Goal: Contribute content: Add original content to the website for others to see

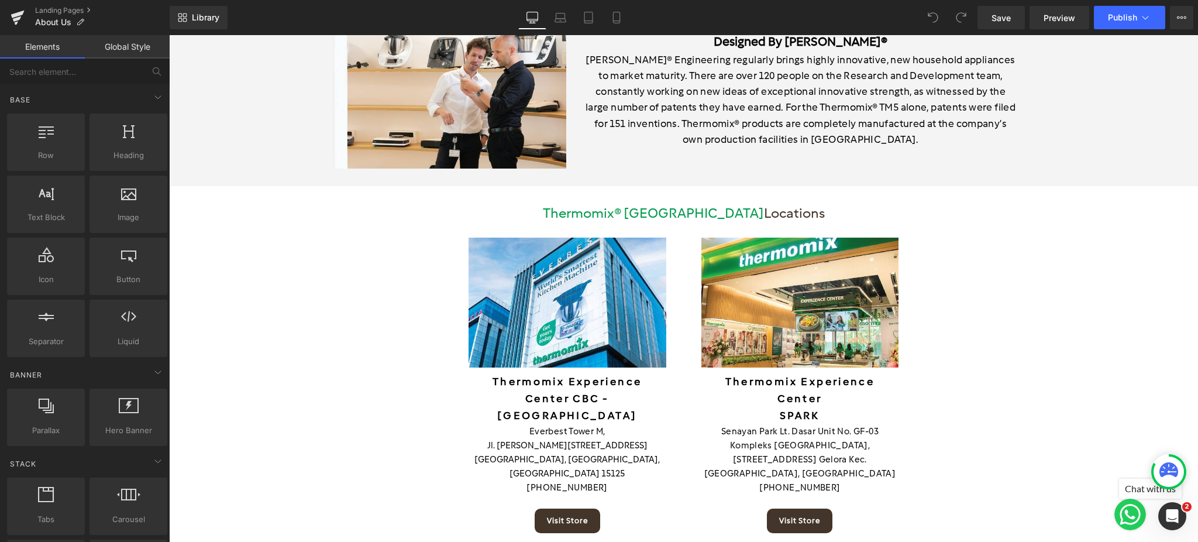
scroll to position [2028, 0]
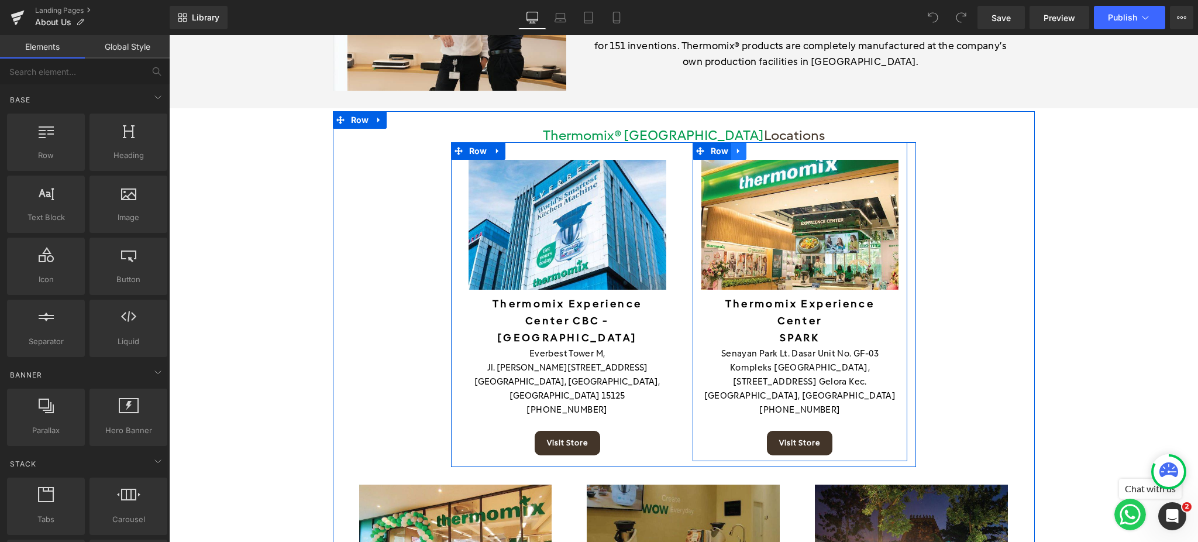
click at [735, 147] on icon at bounding box center [739, 151] width 8 height 9
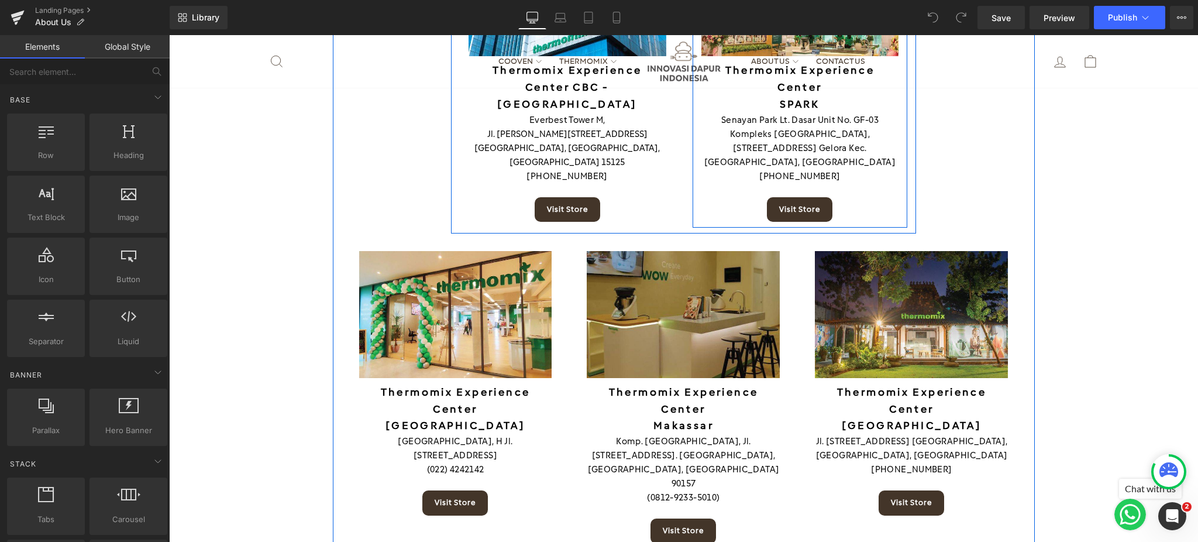
scroll to position [2262, 0]
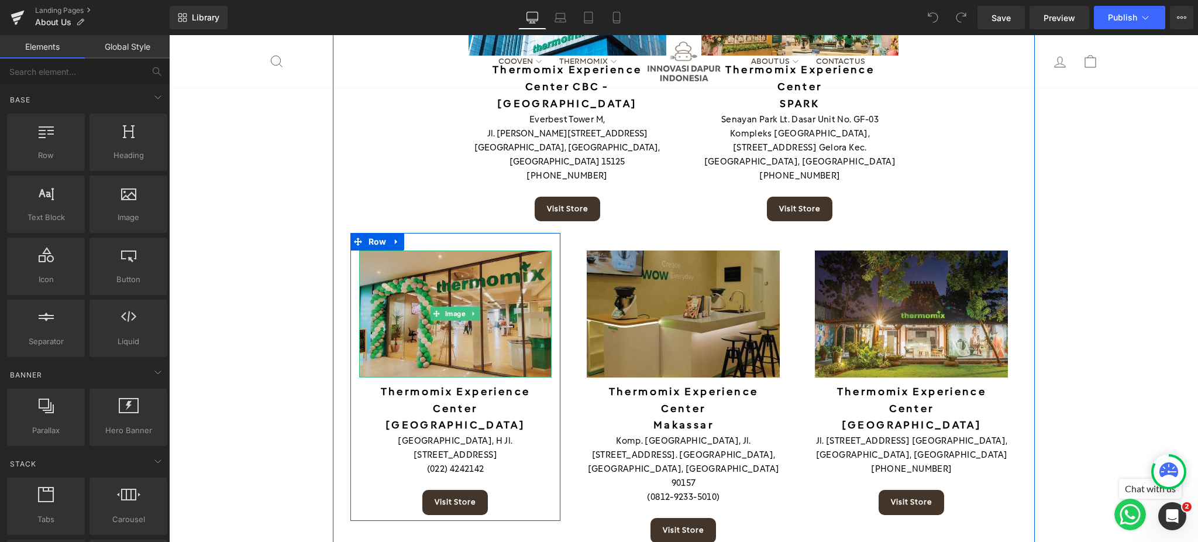
click at [387, 281] on img at bounding box center [455, 313] width 193 height 127
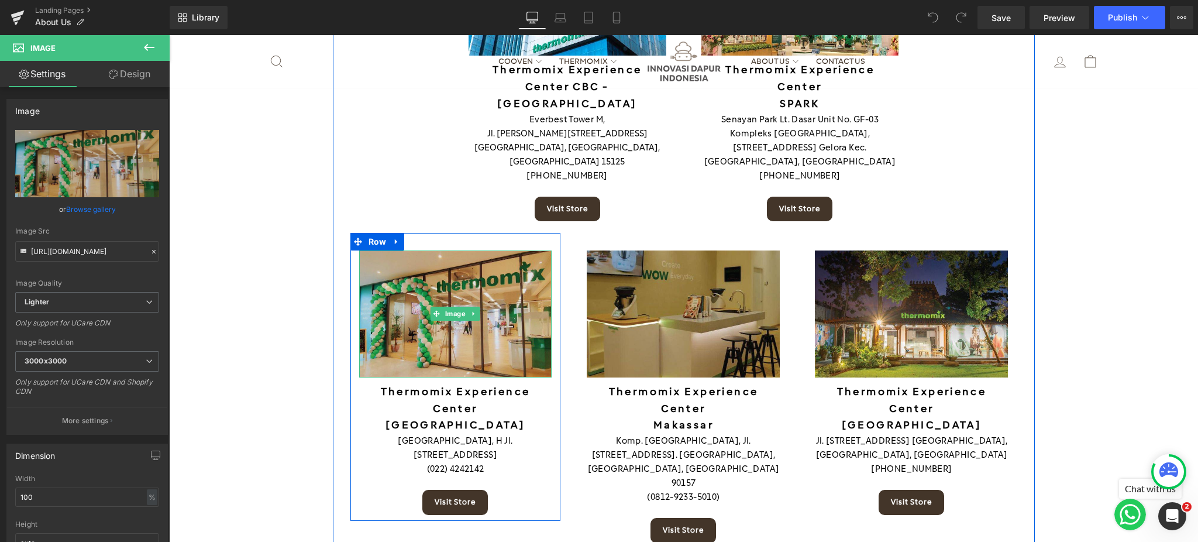
click at [509, 317] on img at bounding box center [455, 313] width 193 height 127
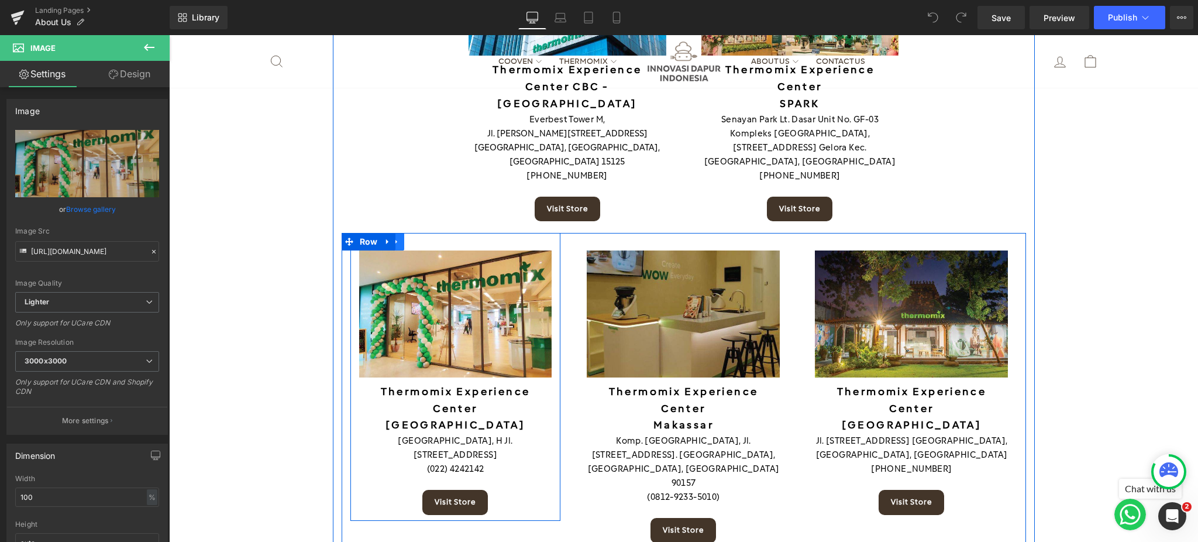
click at [394, 233] on link at bounding box center [396, 242] width 15 height 18
click at [423, 238] on icon at bounding box center [427, 242] width 8 height 8
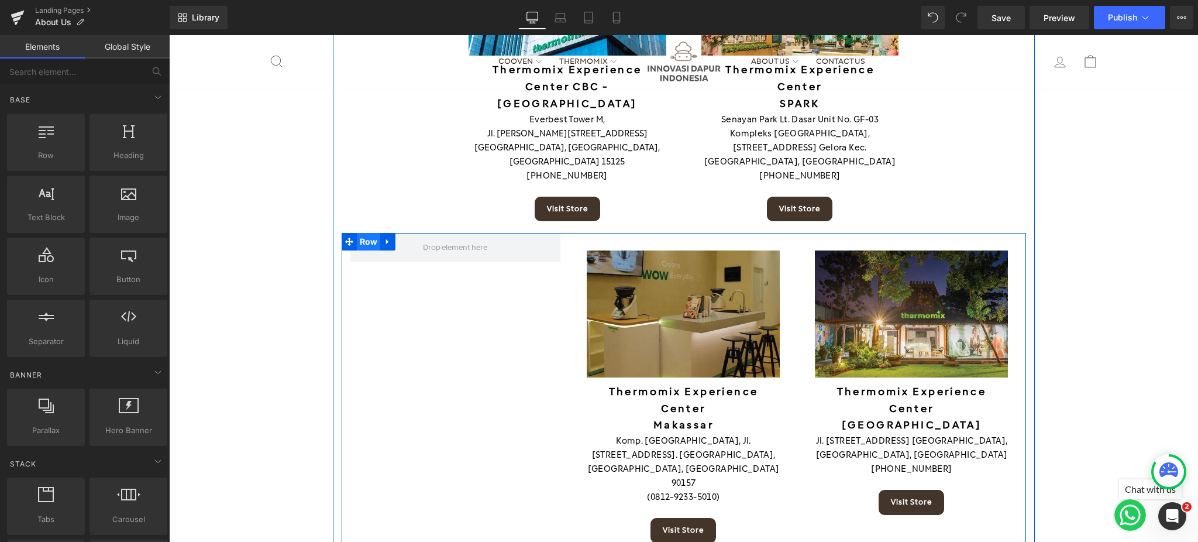
click at [357, 233] on span "Row" at bounding box center [369, 242] width 24 height 18
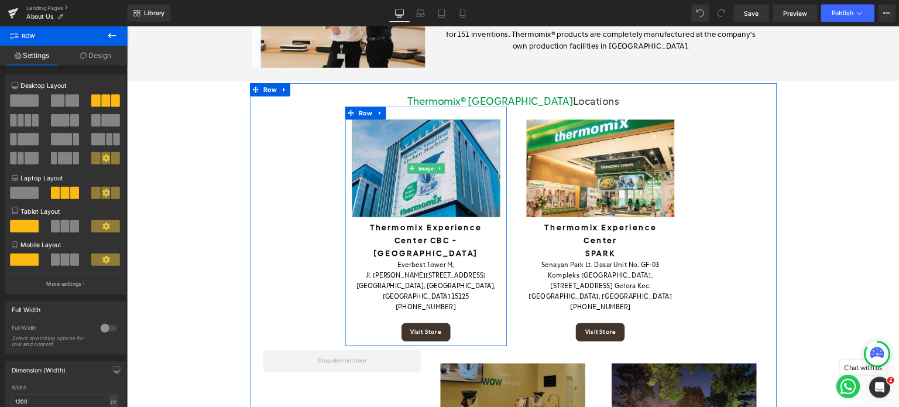
scroll to position [2028, 0]
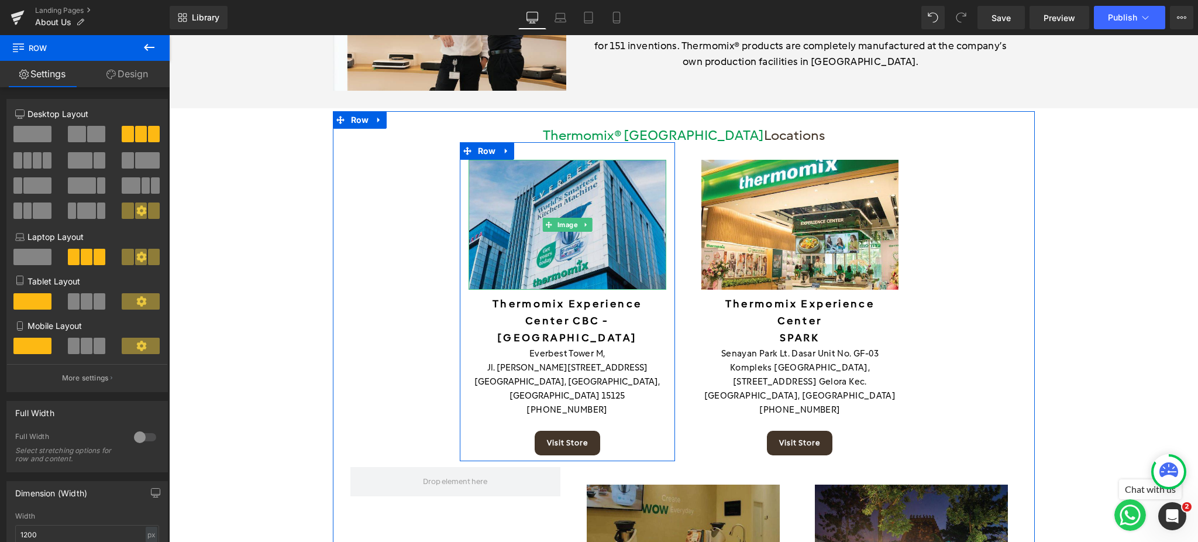
click at [600, 182] on img at bounding box center [568, 225] width 198 height 130
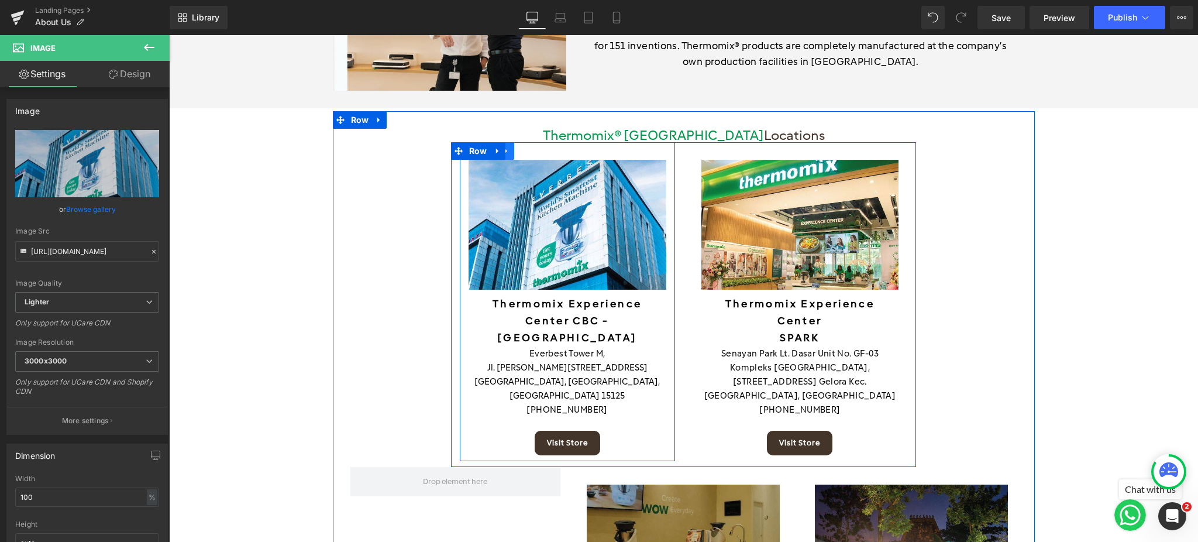
click at [501, 142] on link at bounding box center [506, 151] width 15 height 18
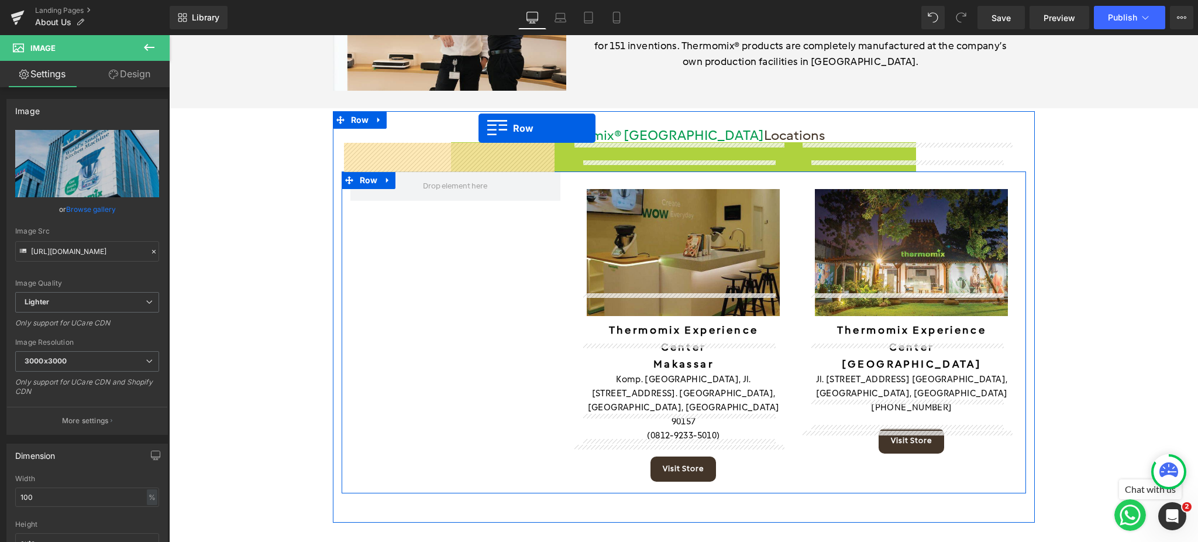
drag, startPoint x: 462, startPoint y: 120, endPoint x: 479, endPoint y: 128, distance: 18.3
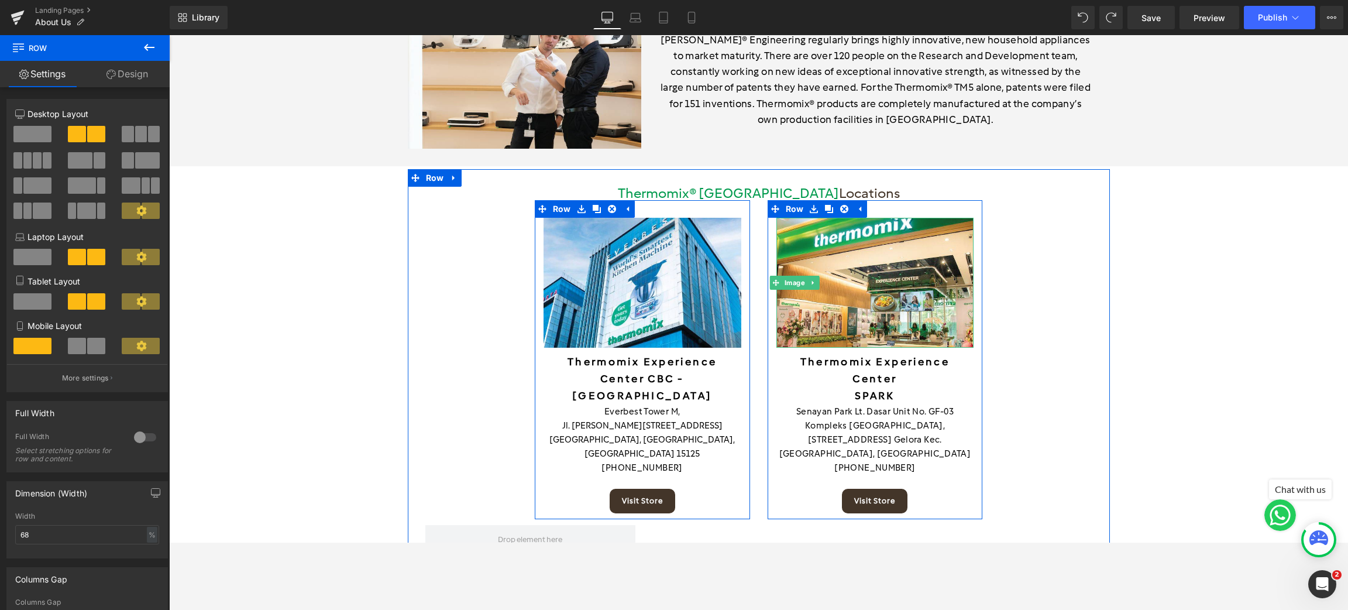
scroll to position [2058, 0]
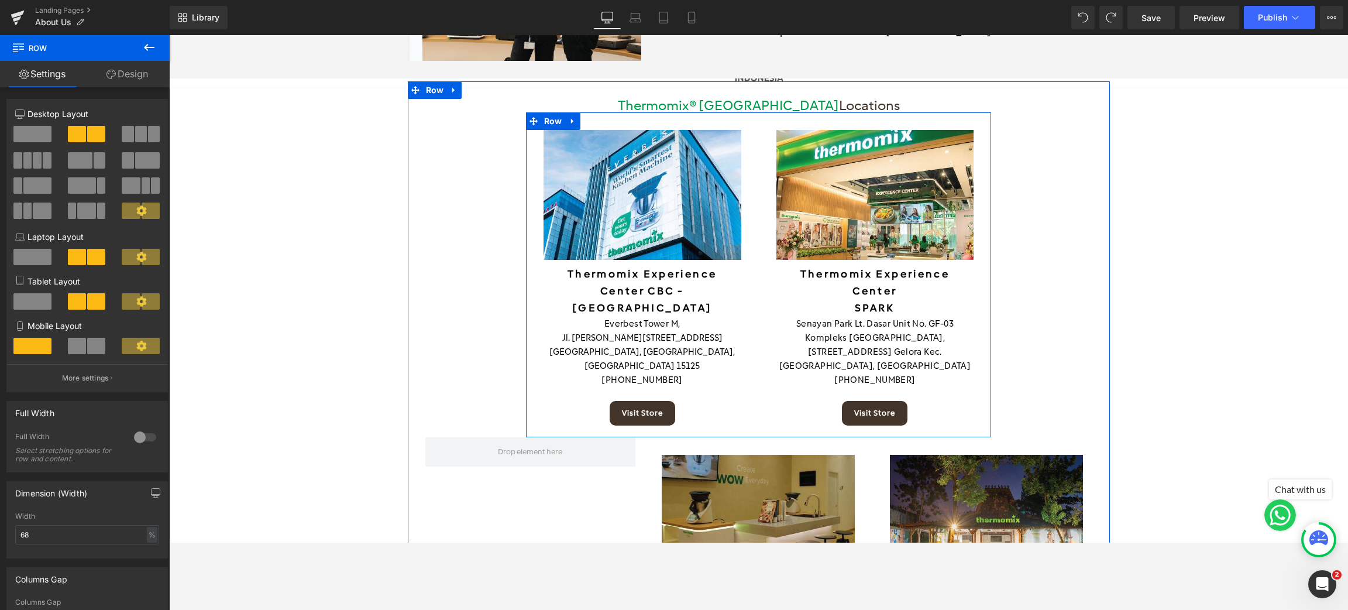
click at [534, 112] on div "Image Thermomix Experience Center CBC - Tangerang Heading Everbest Tower M, Jl.…" at bounding box center [759, 274] width 466 height 325
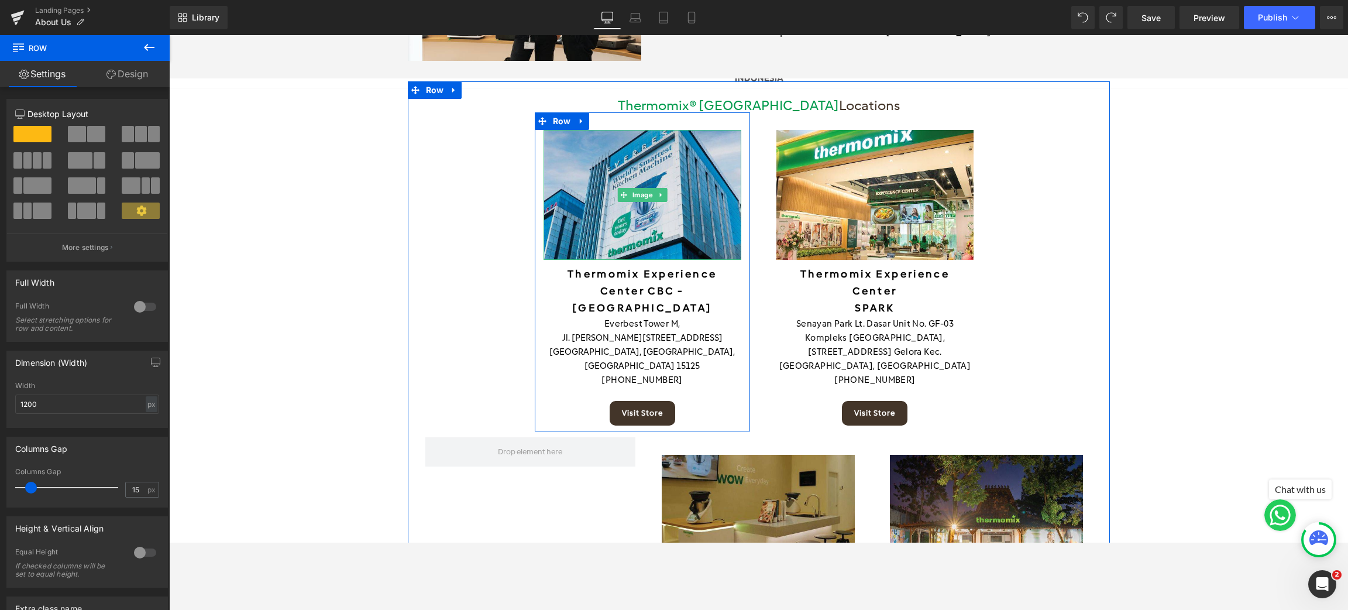
click at [616, 130] on img at bounding box center [643, 195] width 198 height 130
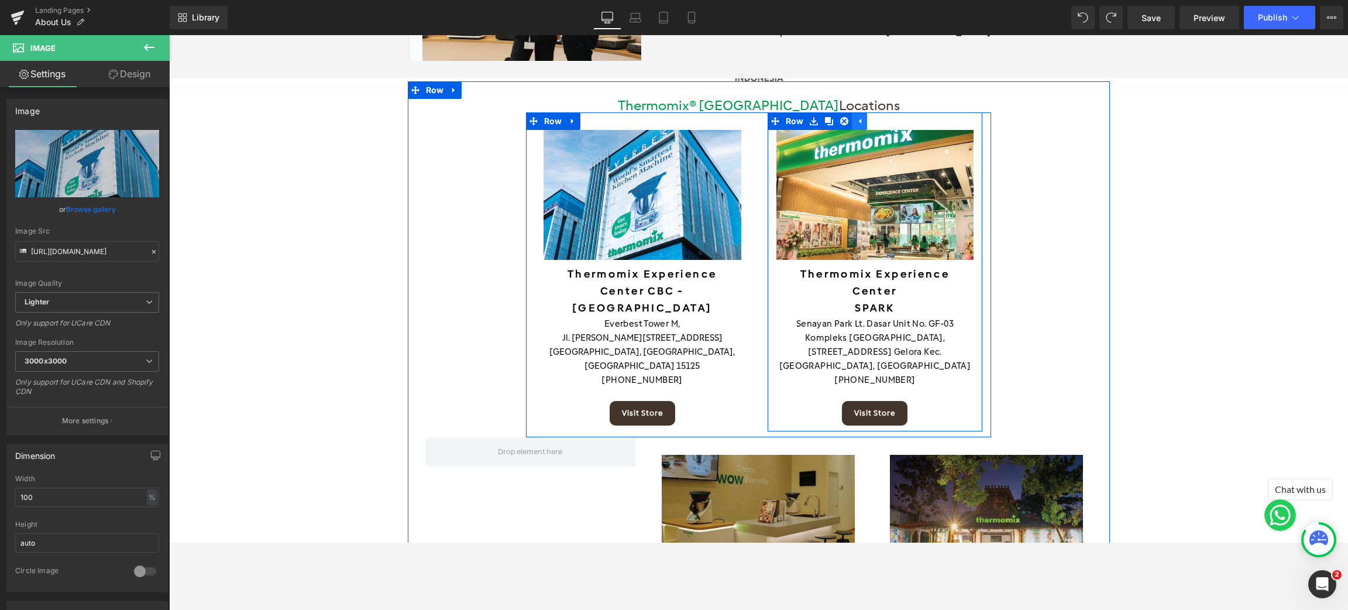
click at [855, 117] on icon at bounding box center [859, 121] width 8 height 9
click at [812, 112] on link at bounding box center [813, 121] width 15 height 18
click at [840, 117] on icon at bounding box center [844, 121] width 8 height 8
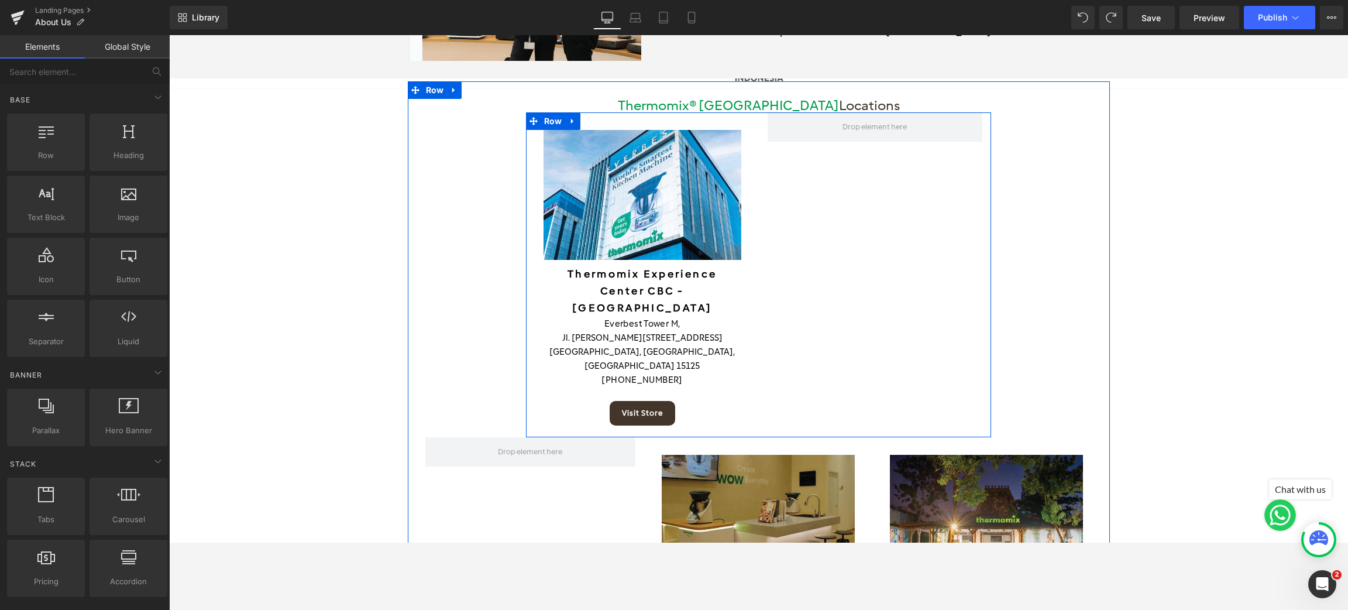
click at [825, 169] on div "Image Thermomix Experience Center CBC - Tangerang Heading Everbest Tower M, Jl.…" at bounding box center [759, 274] width 466 height 325
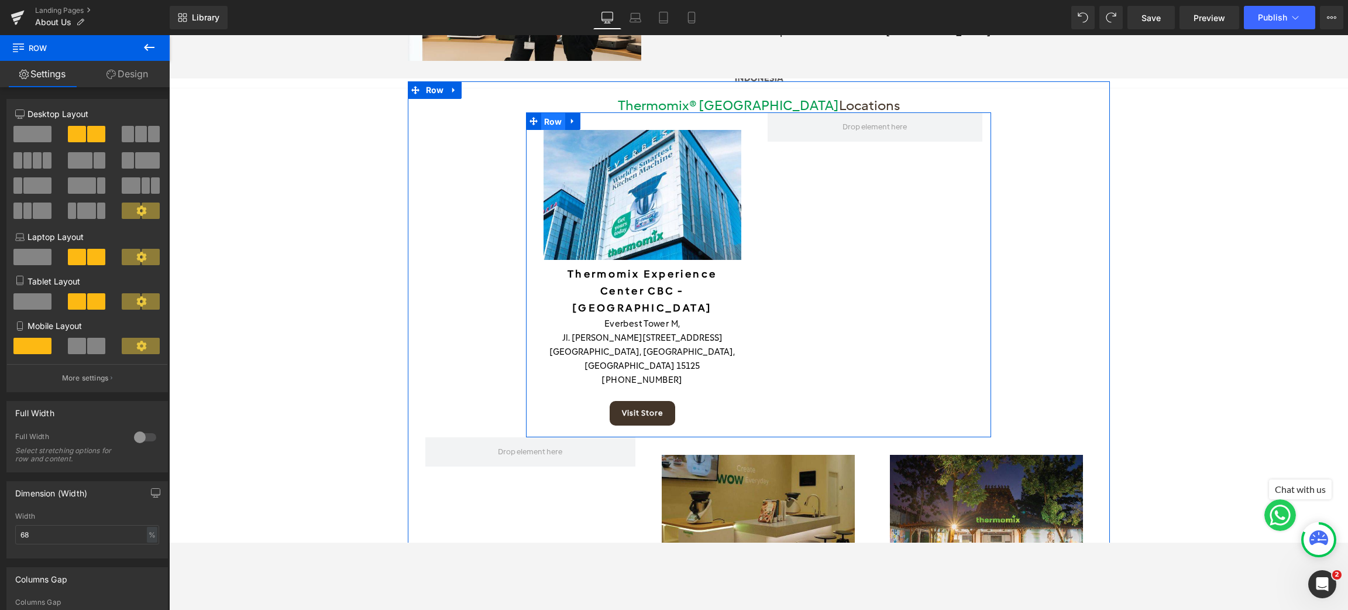
click at [542, 113] on span "Row" at bounding box center [553, 122] width 24 height 18
click at [29, 131] on span at bounding box center [32, 134] width 38 height 16
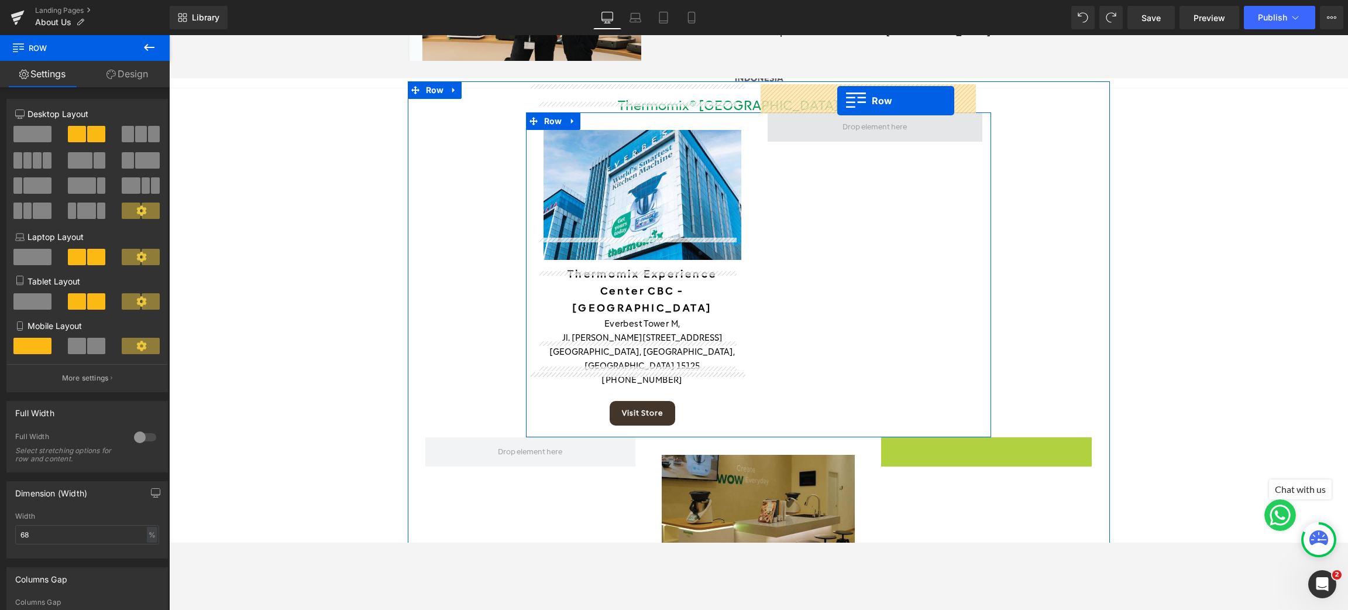
drag, startPoint x: 901, startPoint y: 390, endPoint x: 837, endPoint y: 101, distance: 296.0
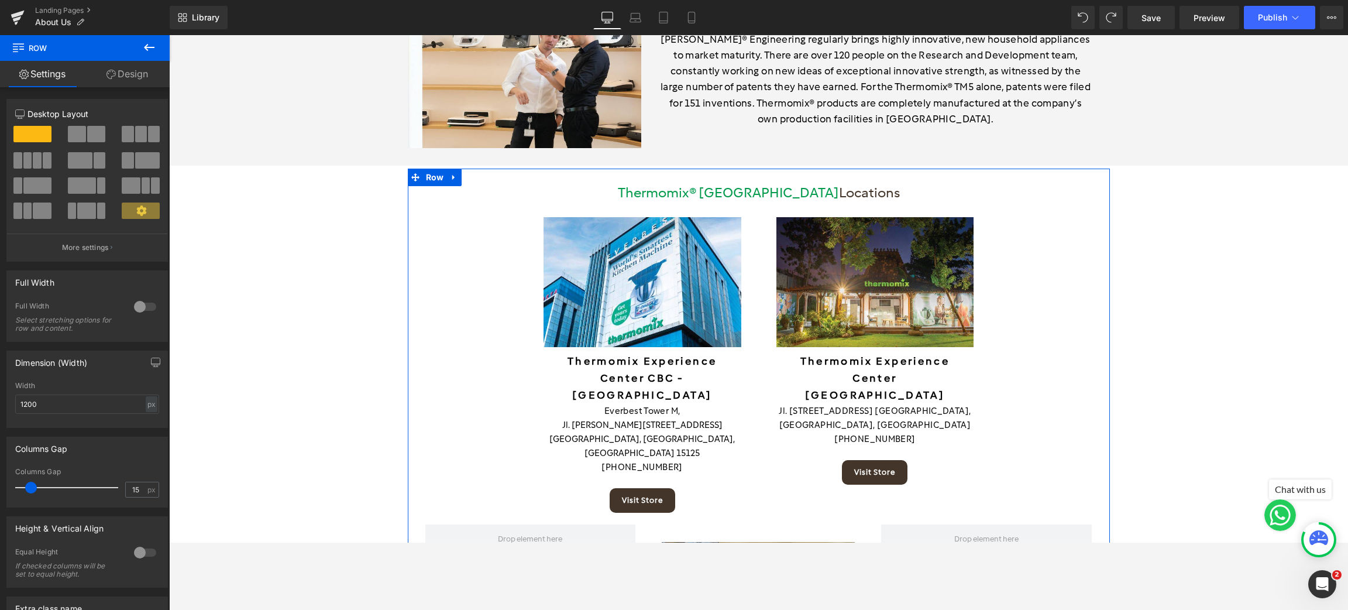
scroll to position [1970, 0]
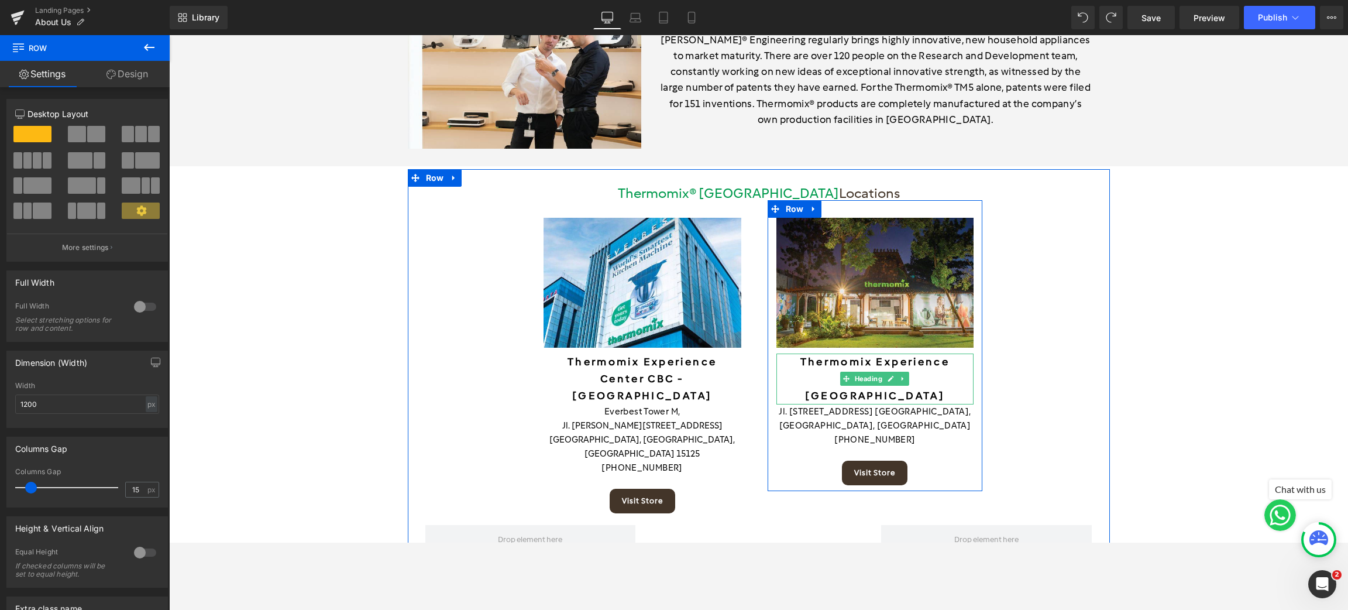
click at [867, 353] on h6 "Thermomix Experience Center" at bounding box center [875, 370] width 198 height 34
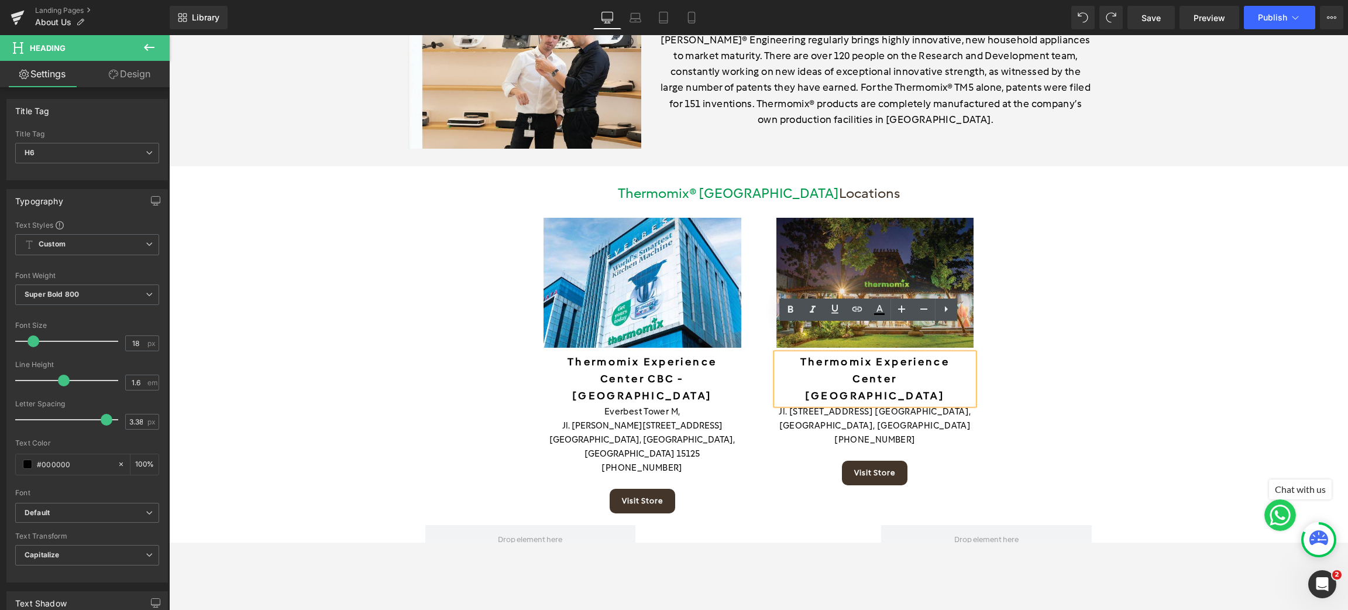
click at [865, 353] on h6 "Thermomix Experience Center" at bounding box center [875, 370] width 198 height 34
click at [862, 353] on h6 "Thermomix Experience Center" at bounding box center [875, 370] width 198 height 34
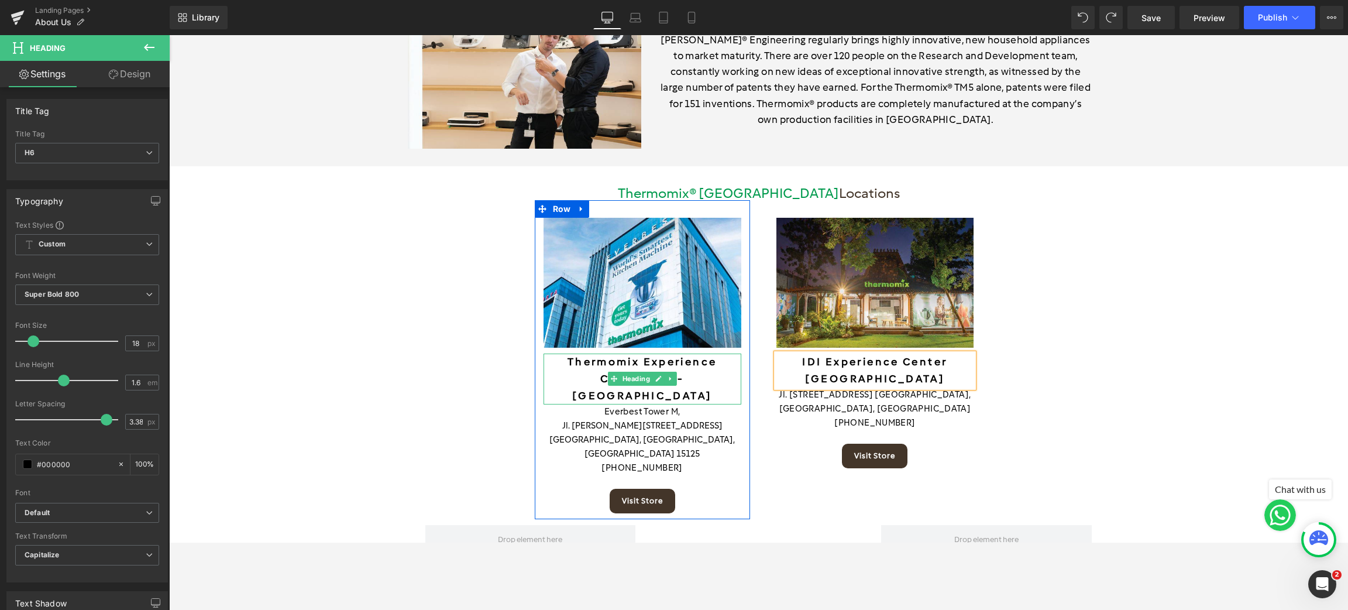
click at [634, 353] on h6 "Thermomix Experience Center CBC - Tangerang" at bounding box center [643, 378] width 198 height 50
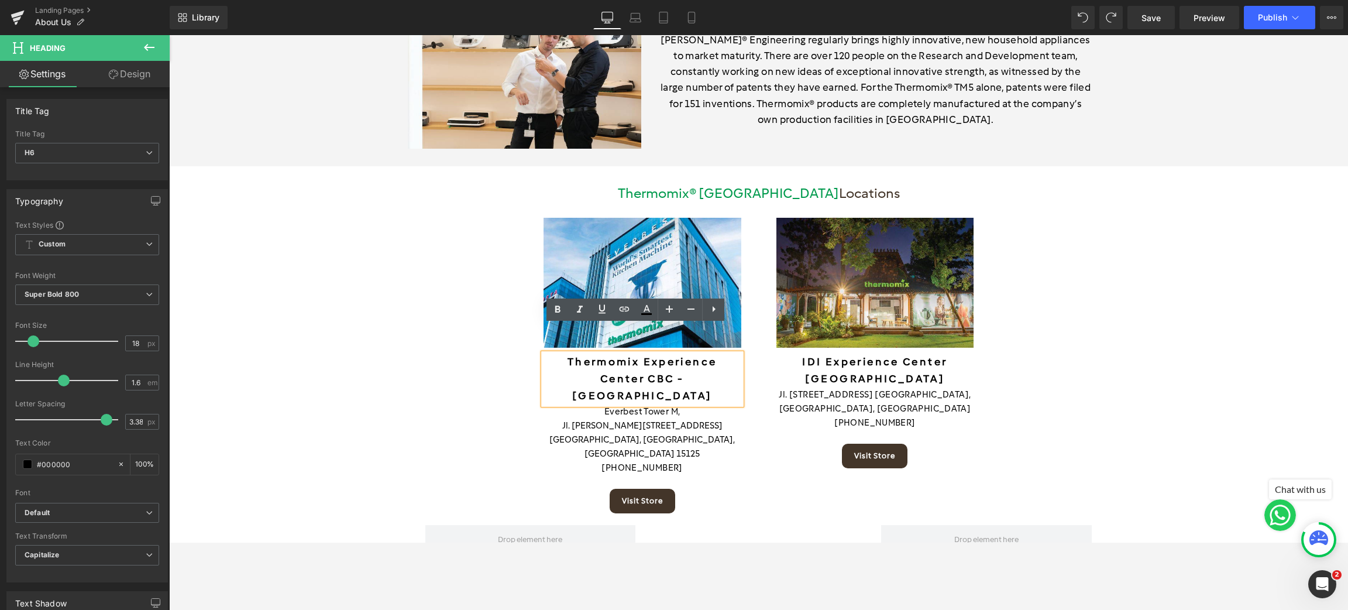
click at [634, 353] on h6 "Thermomix Experience Center CBC - Tangerang" at bounding box center [643, 378] width 198 height 50
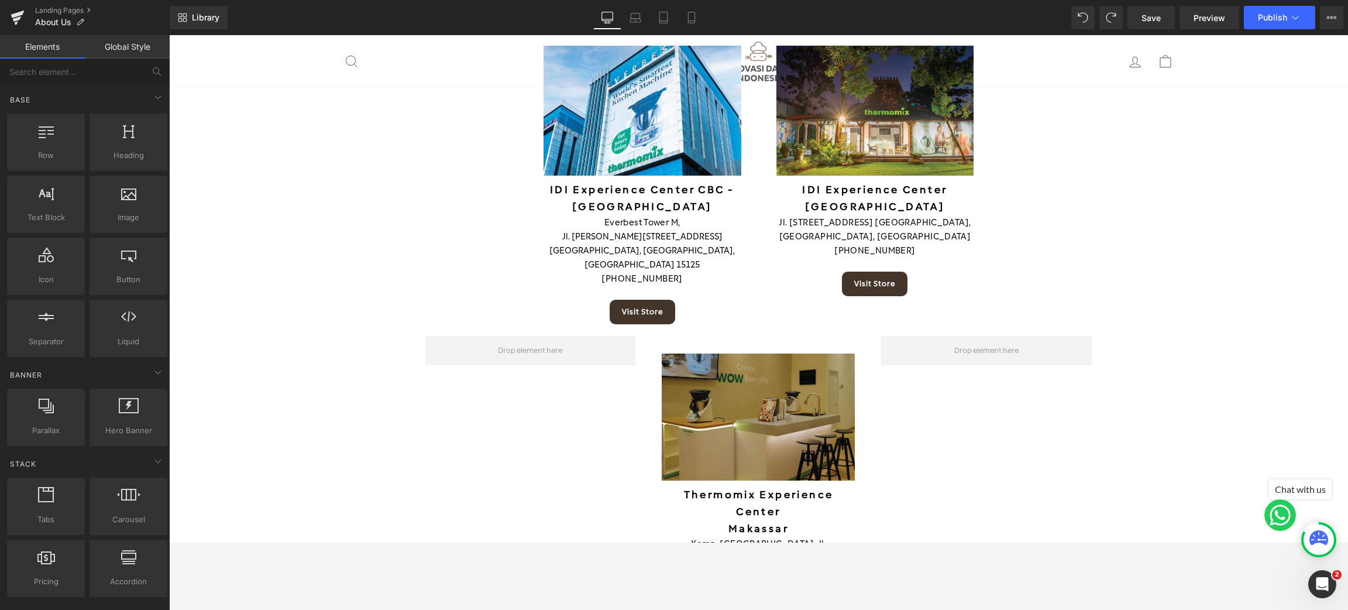
scroll to position [2146, 0]
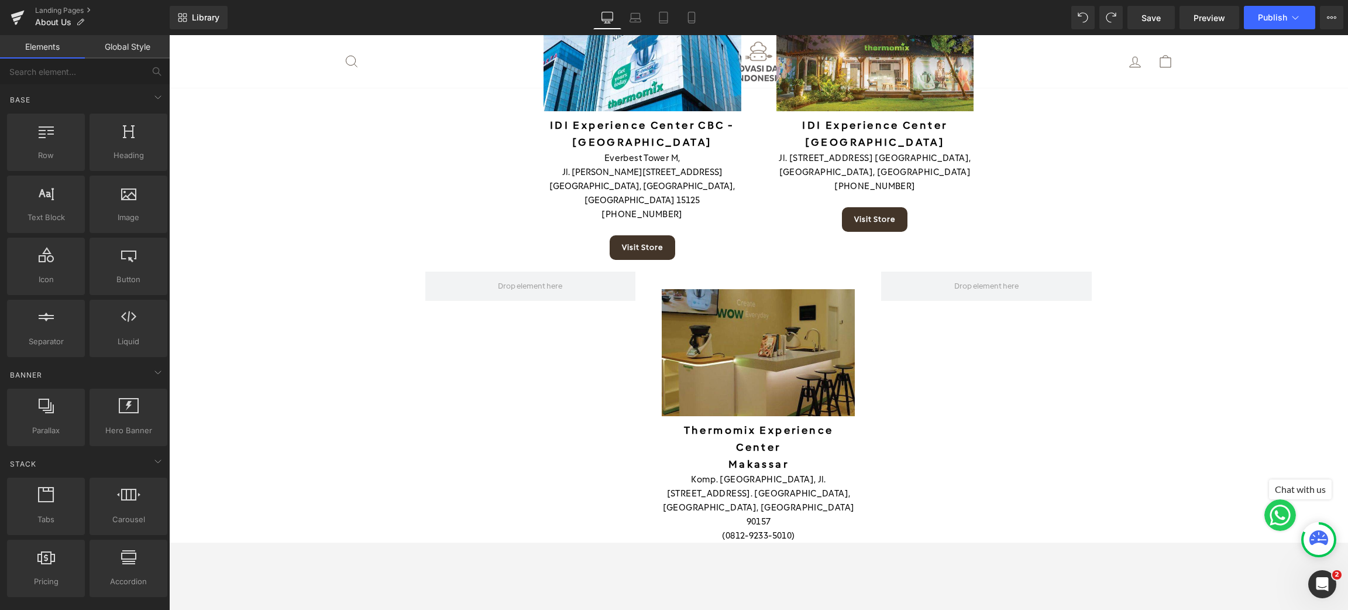
scroll to position [2233, 0]
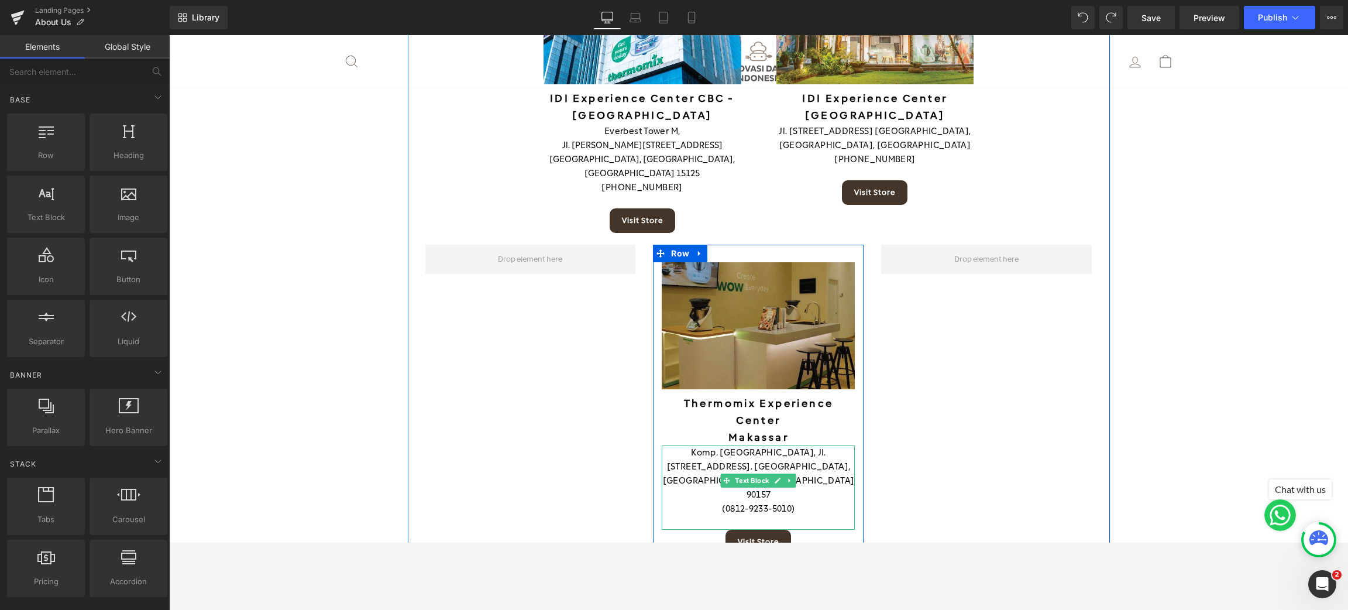
click at [755, 501] on p "(0812-9233-5010)" at bounding box center [758, 508] width 193 height 14
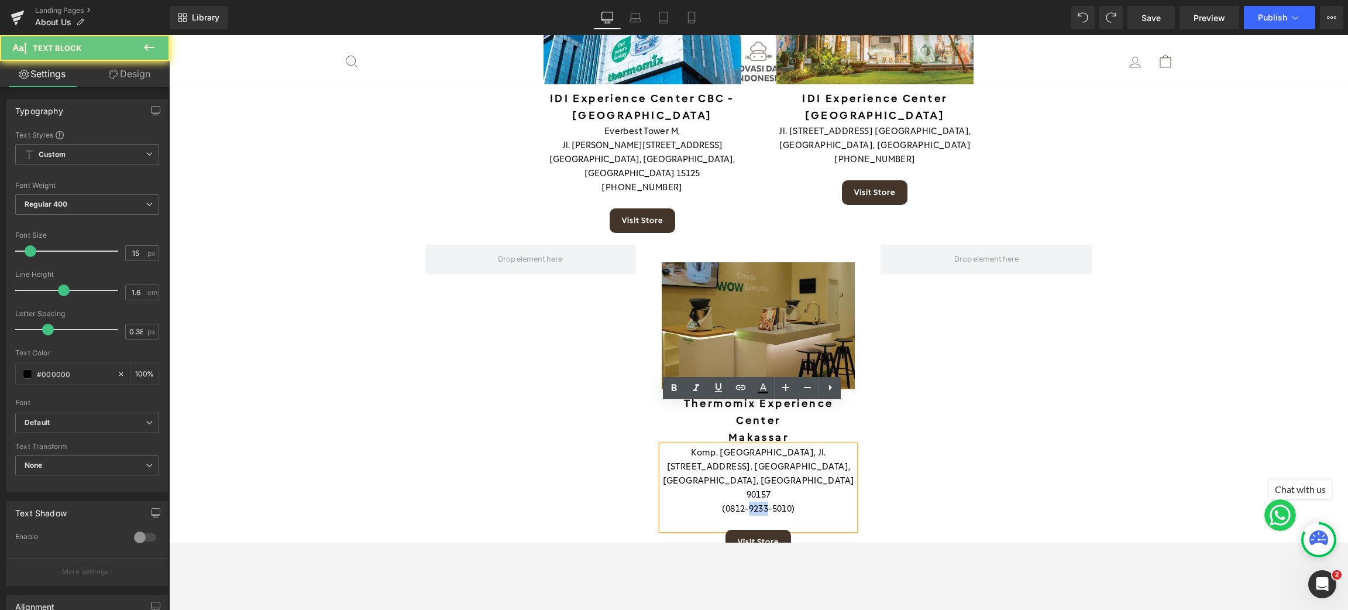
click at [755, 501] on p "(0812-9233-5010)" at bounding box center [758, 508] width 193 height 14
copy p "(0812-9233-5010)"
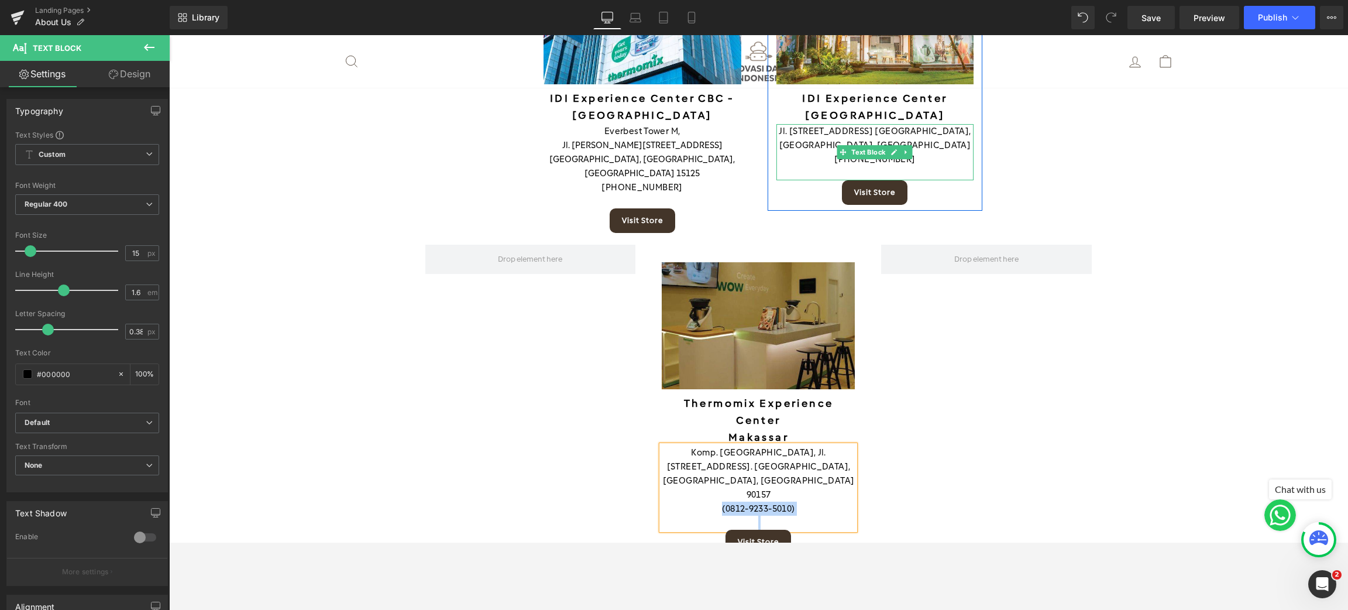
click at [936, 152] on p "(0361) 9348011" at bounding box center [875, 159] width 198 height 14
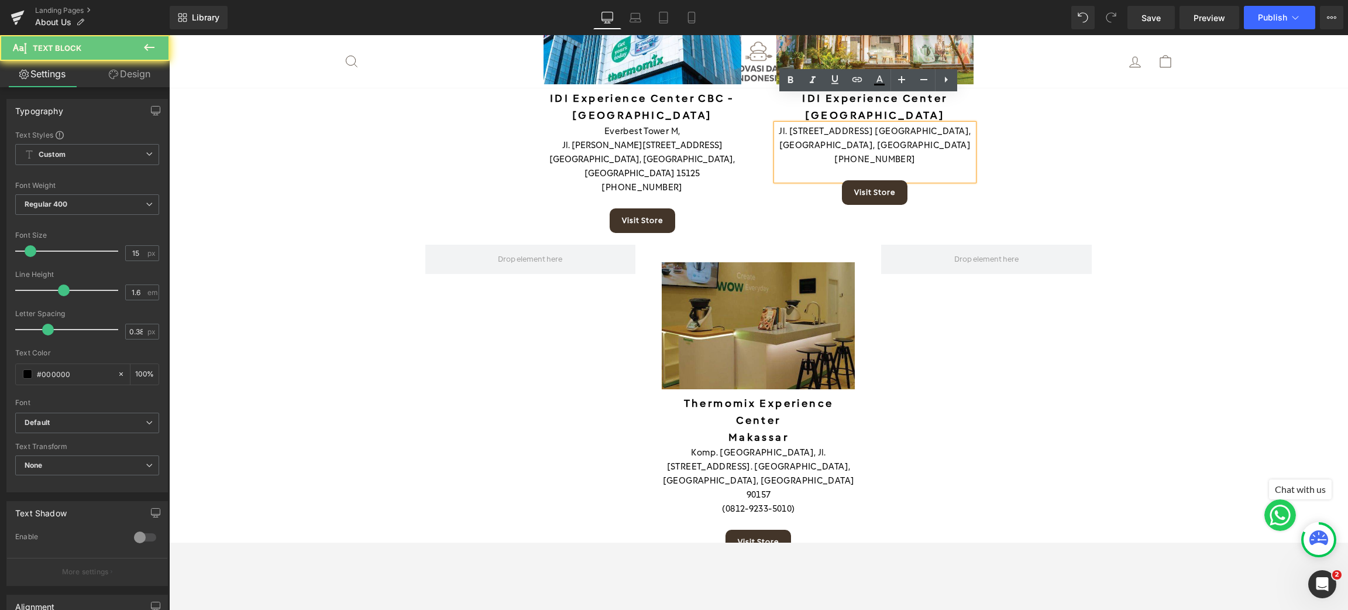
click at [868, 152] on p "(0361) 9348011" at bounding box center [875, 159] width 198 height 14
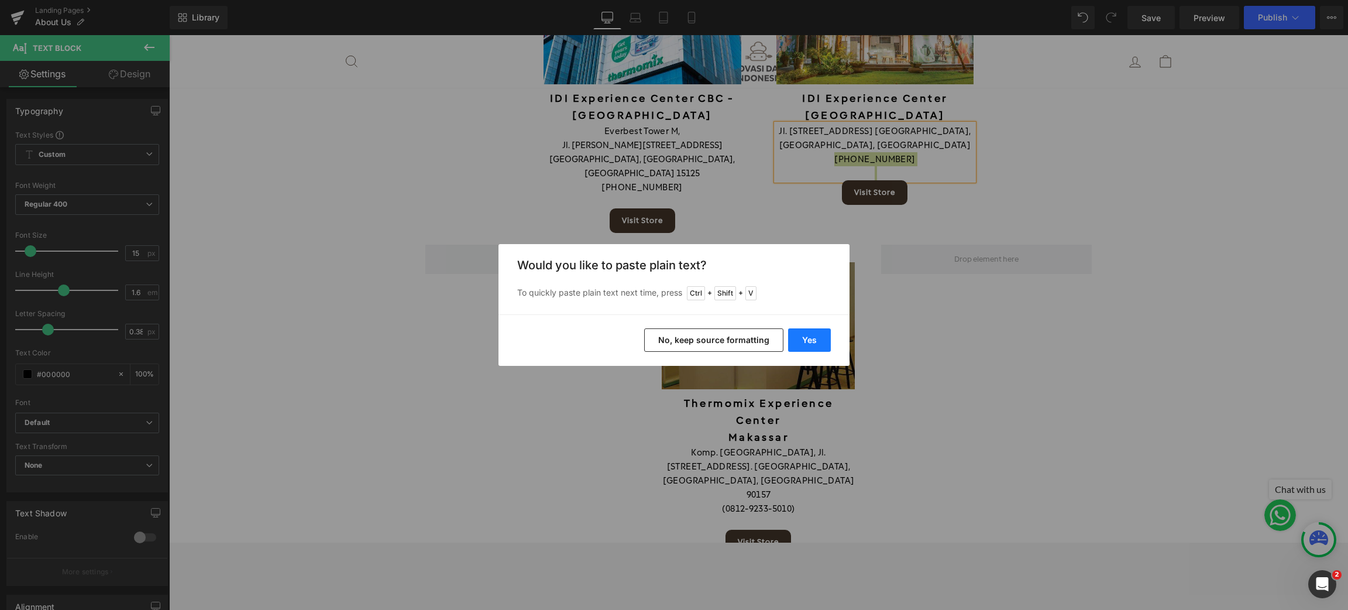
click at [812, 342] on button "Yes" at bounding box center [809, 339] width 43 height 23
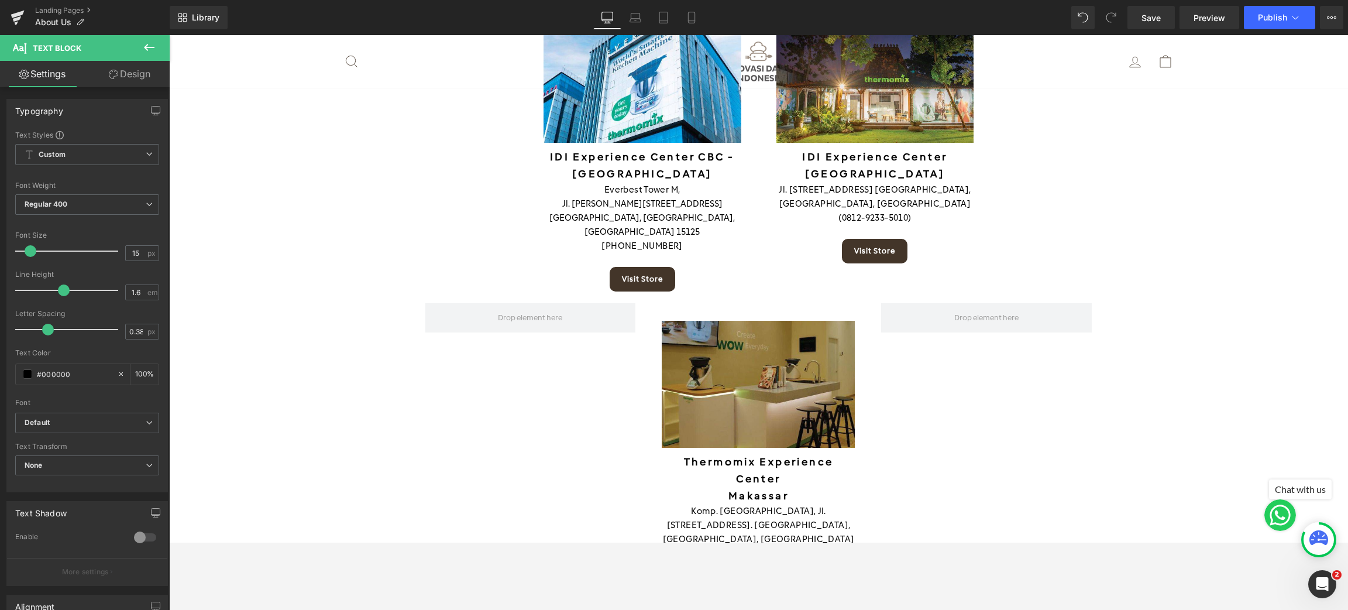
scroll to position [2146, 0]
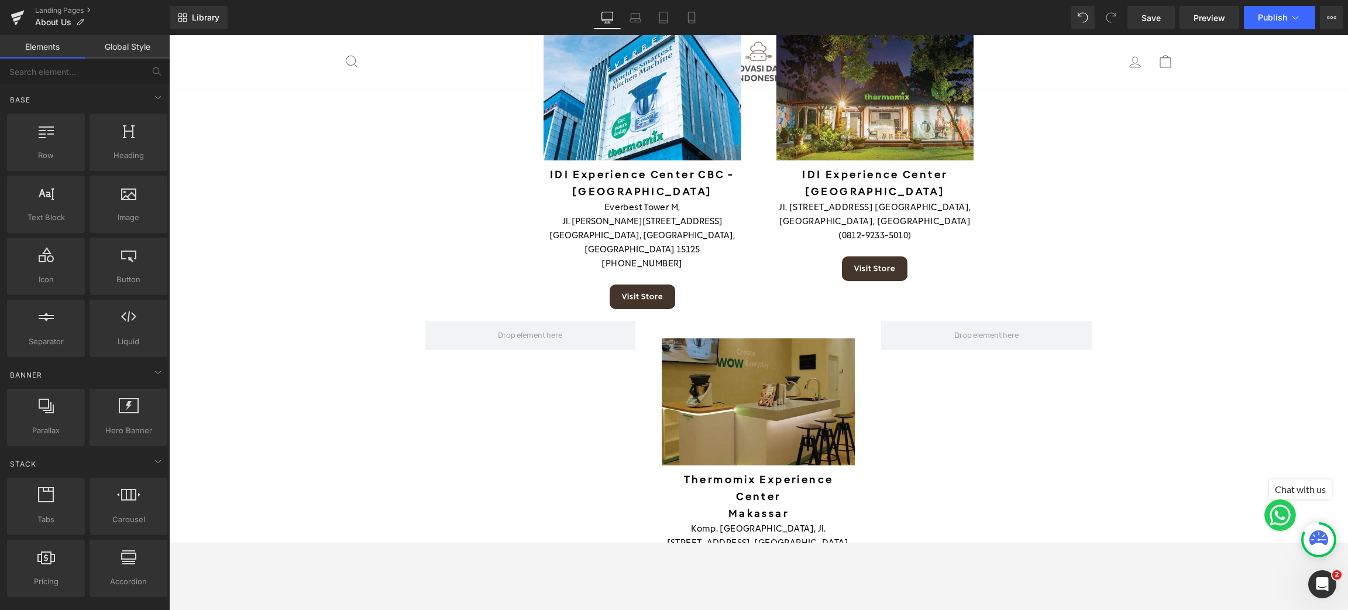
scroll to position [2232, 0]
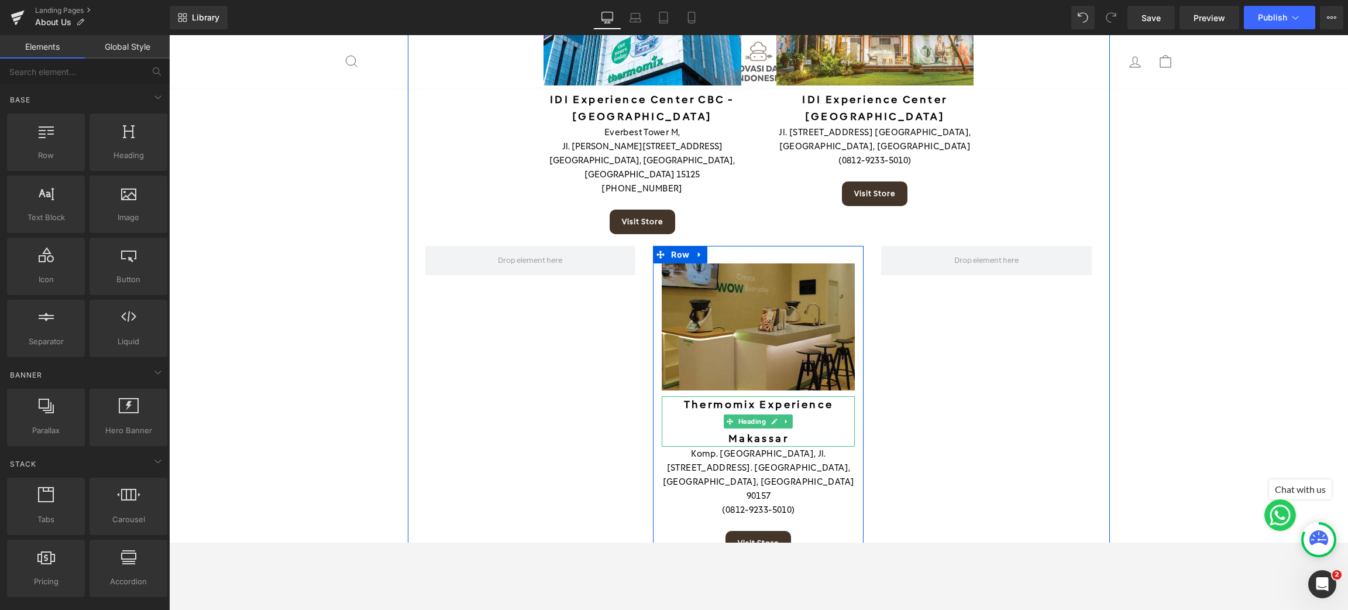
click at [741, 396] on h6 "Thermomix Experience Center" at bounding box center [758, 413] width 193 height 34
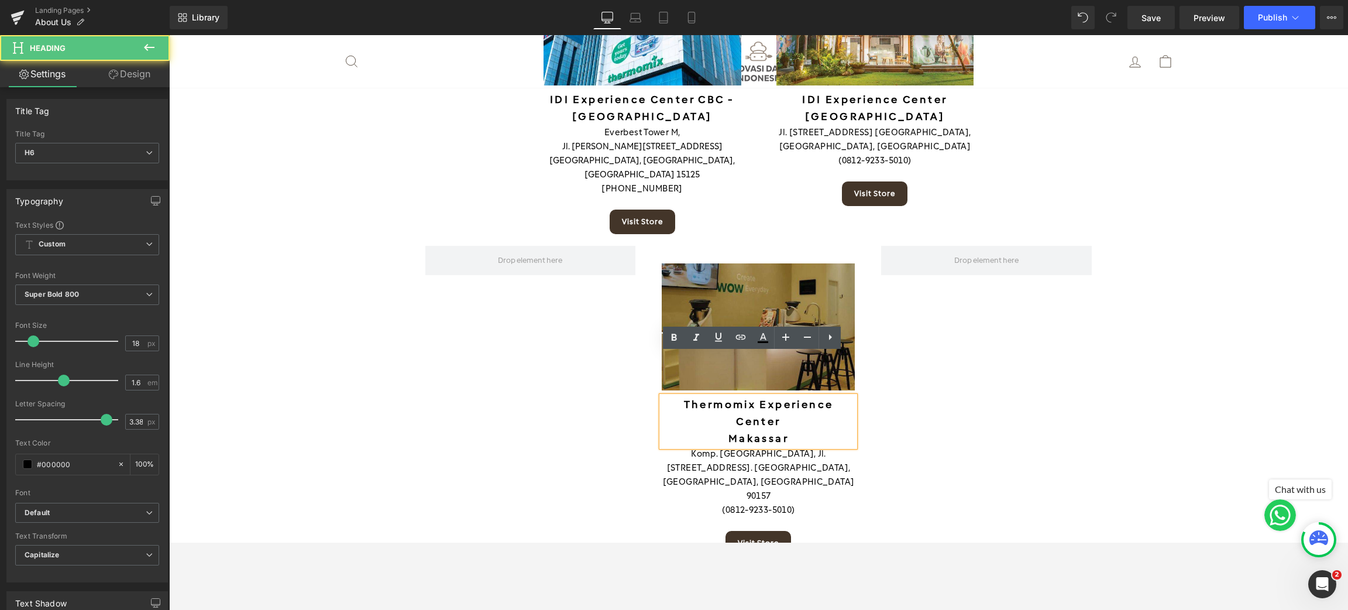
click at [746, 396] on h6 "Thermomix Experience Center" at bounding box center [758, 413] width 193 height 34
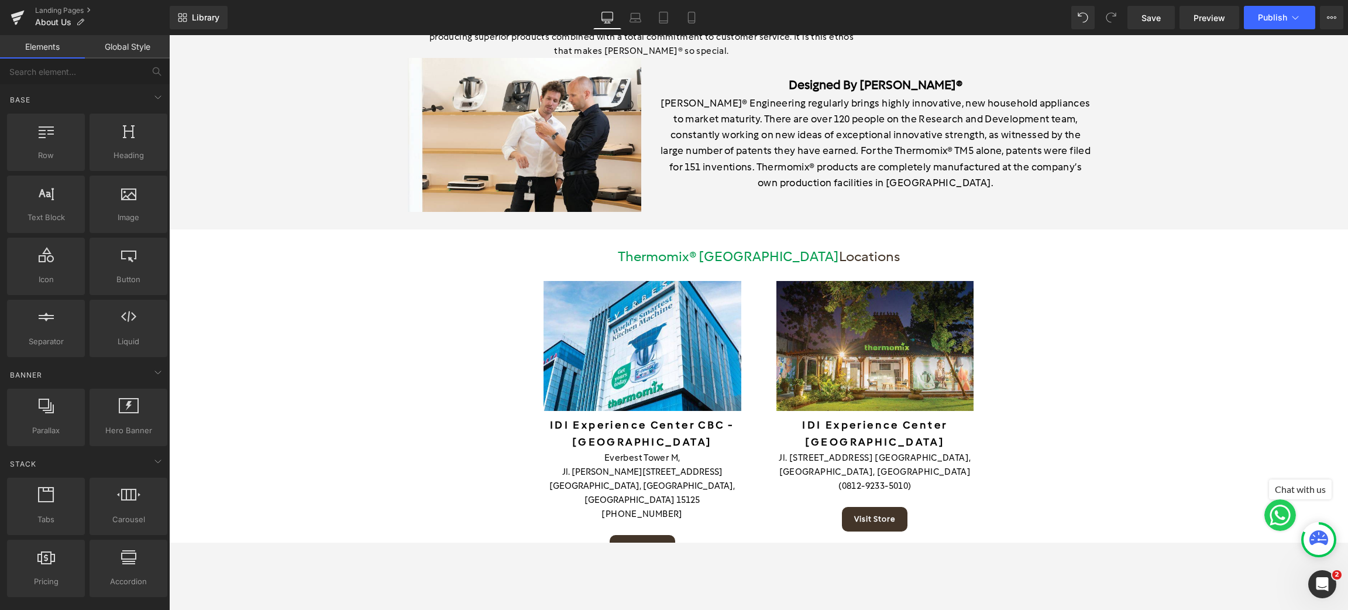
scroll to position [1579, 0]
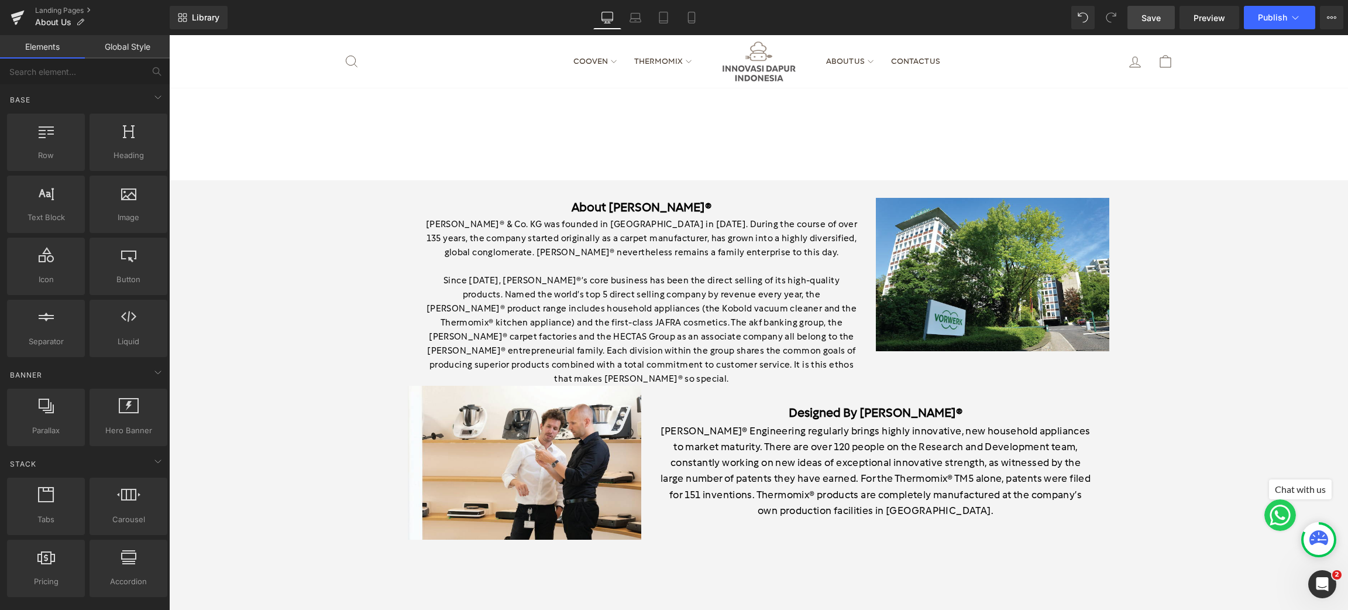
click at [1153, 16] on span "Save" at bounding box center [1151, 18] width 19 height 12
click at [1198, 7] on link "Preview" at bounding box center [1210, 17] width 60 height 23
click at [1198, 23] on button "Publish" at bounding box center [1279, 17] width 71 height 23
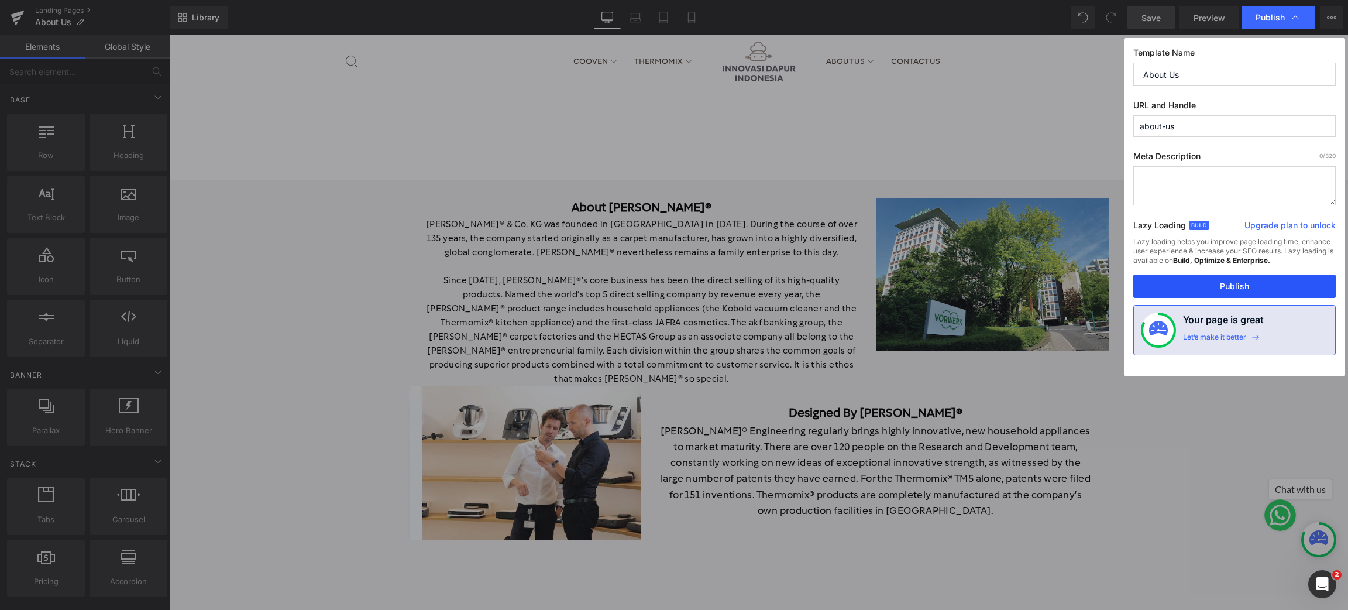
click at [1198, 282] on button "Publish" at bounding box center [1234, 285] width 202 height 23
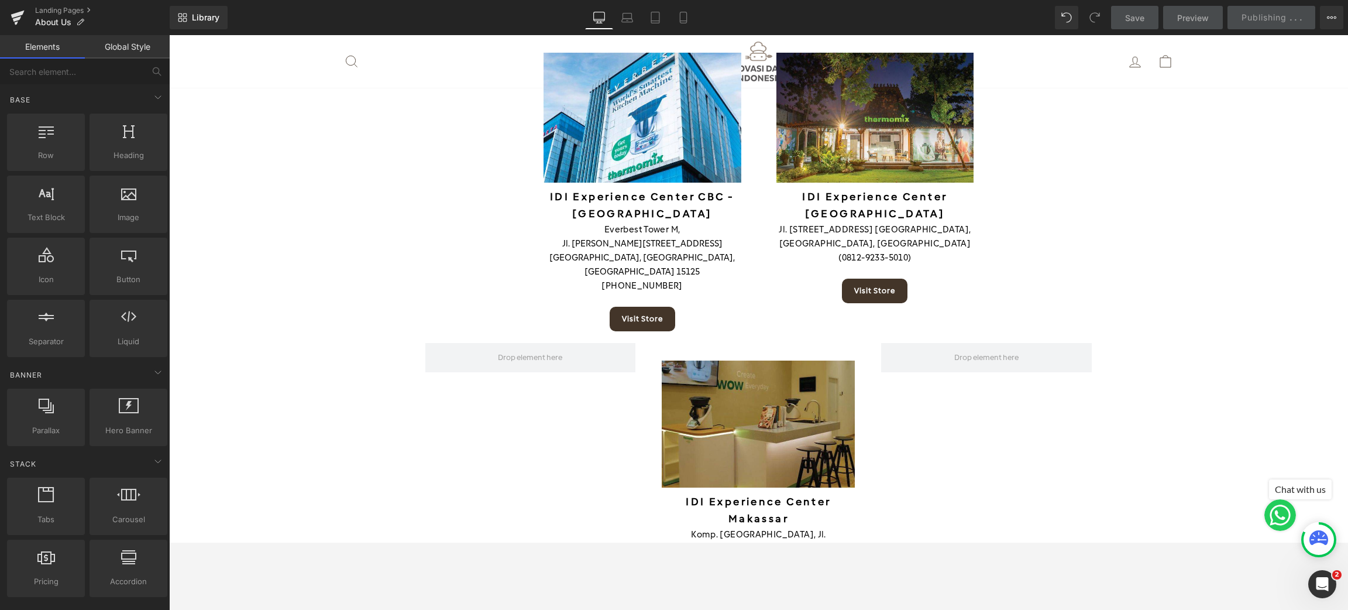
scroll to position [1930, 0]
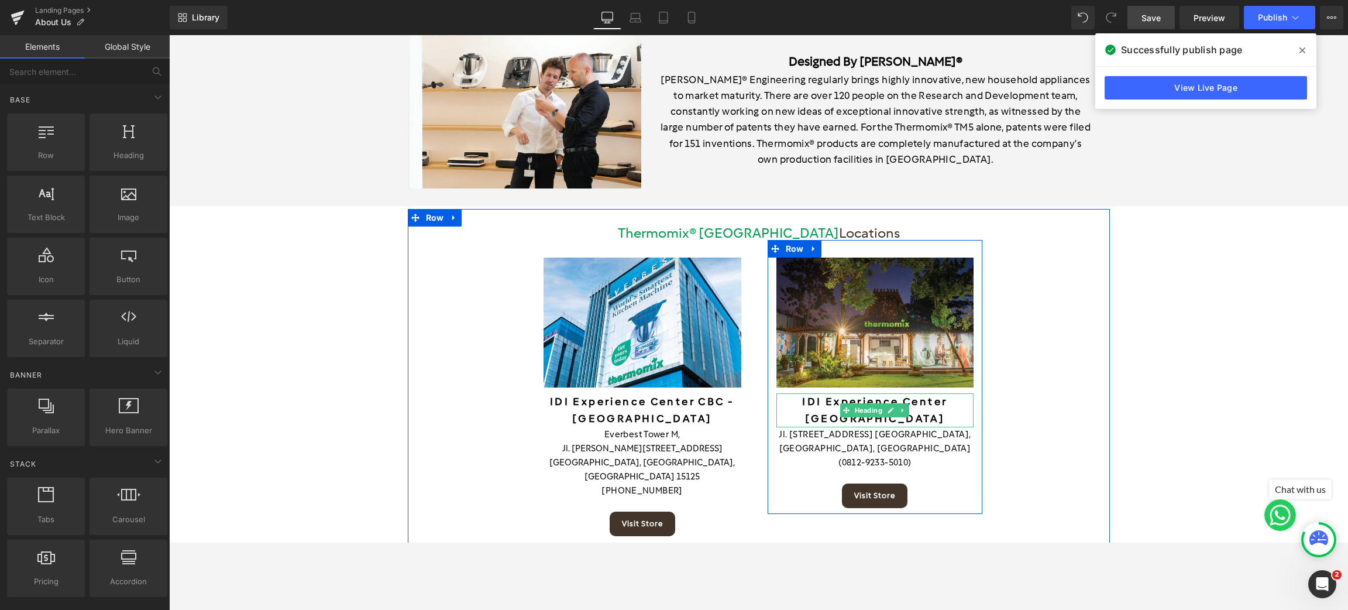
click at [869, 410] on h6 "[GEOGRAPHIC_DATA]" at bounding box center [875, 418] width 198 height 17
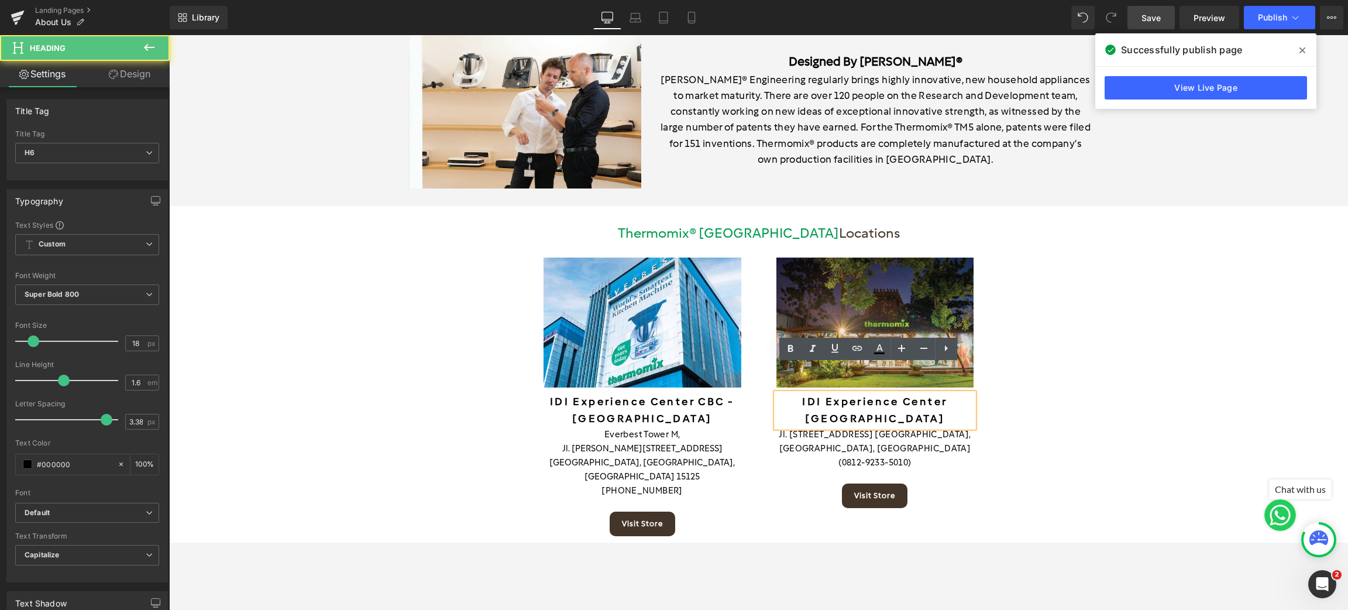
click at [903, 410] on h6 "[GEOGRAPHIC_DATA]" at bounding box center [875, 418] width 198 height 17
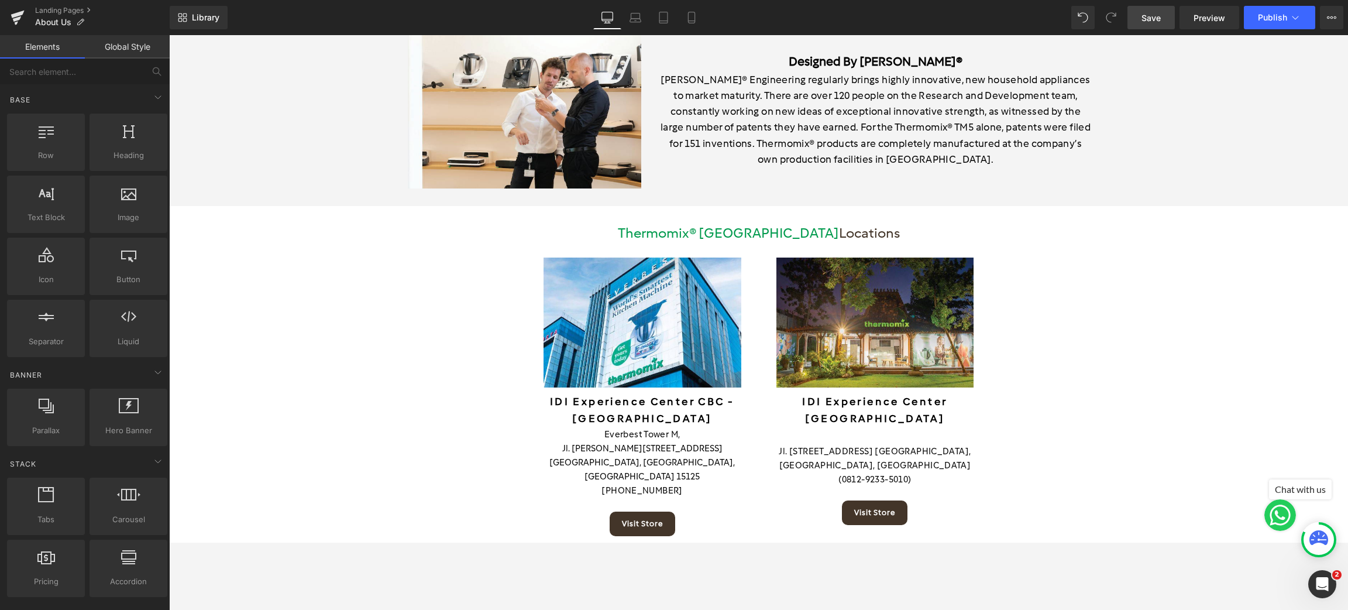
click at [1160, 12] on span "Save" at bounding box center [1151, 18] width 19 height 12
click at [1198, 21] on span "Publish" at bounding box center [1272, 17] width 29 height 9
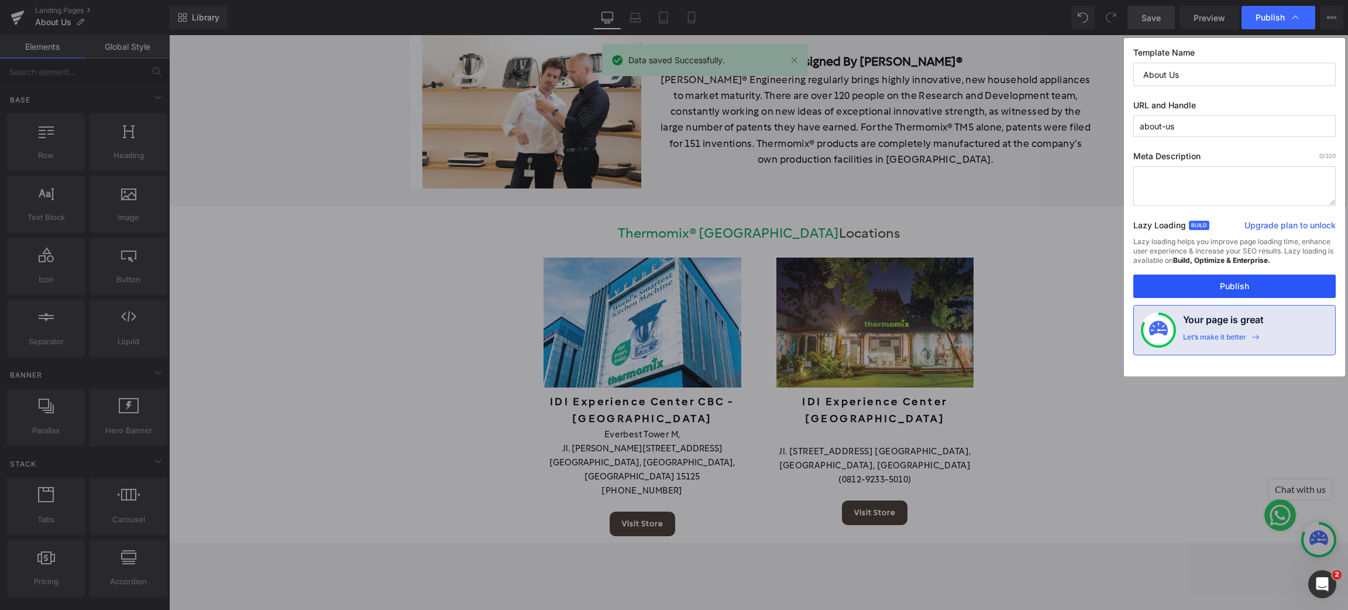
click at [1198, 291] on button "Publish" at bounding box center [1234, 285] width 202 height 23
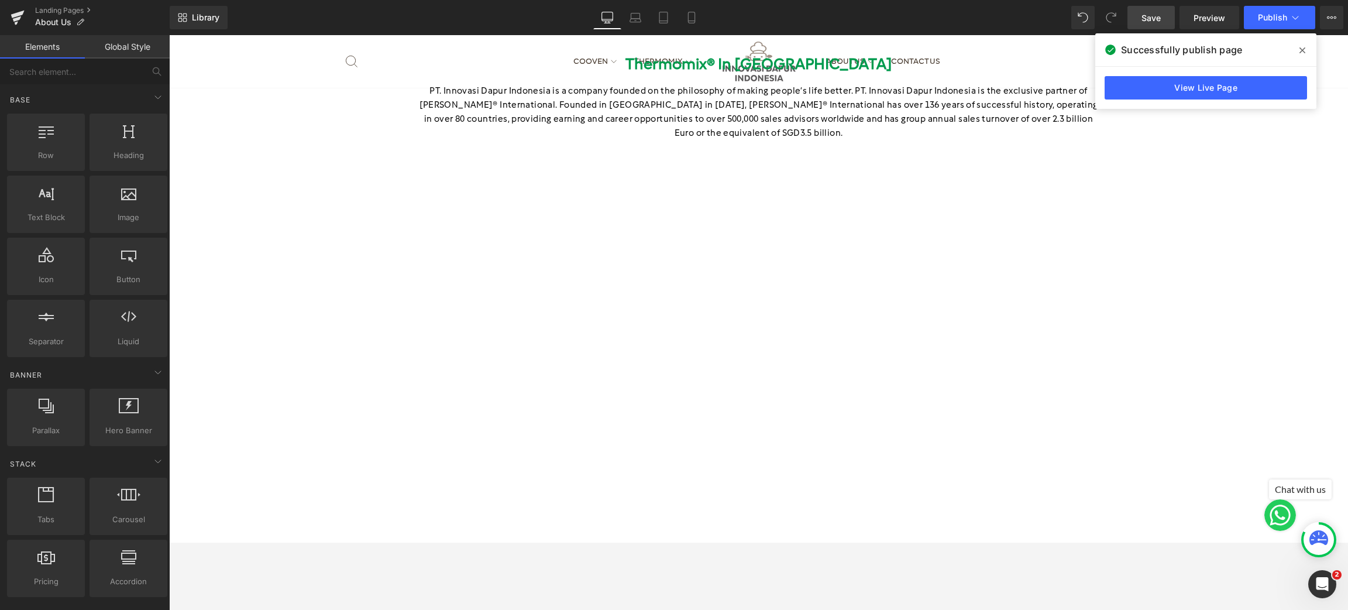
scroll to position [88, 0]
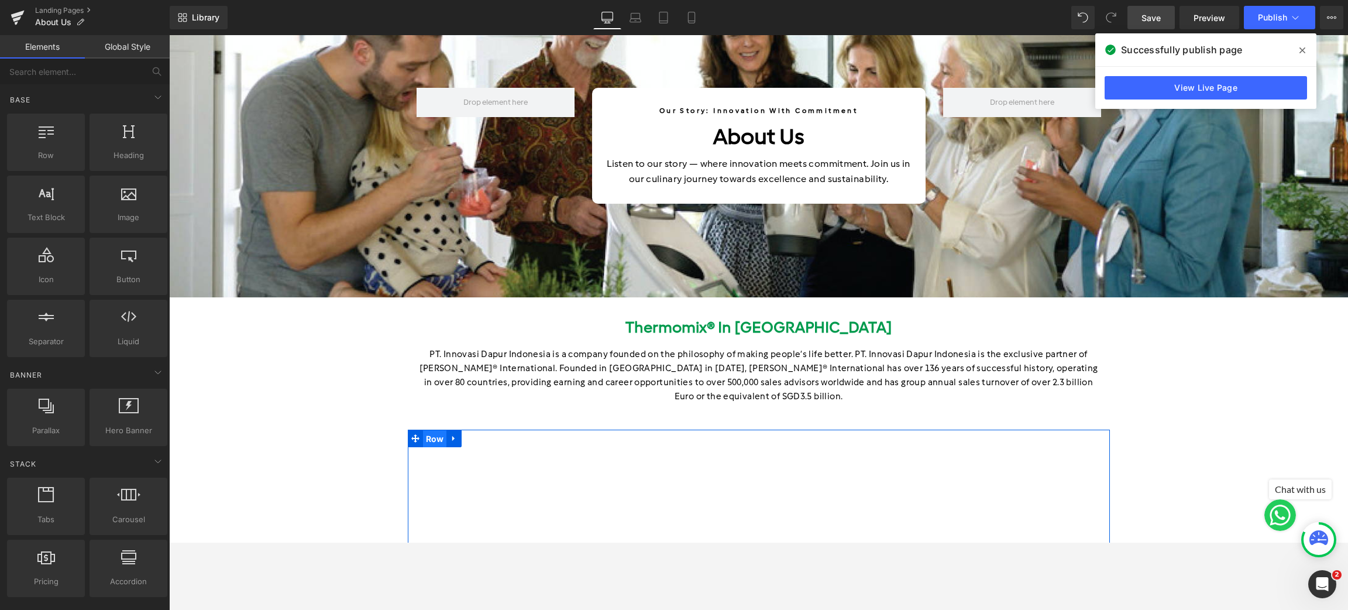
click at [423, 430] on span "Row" at bounding box center [435, 439] width 24 height 18
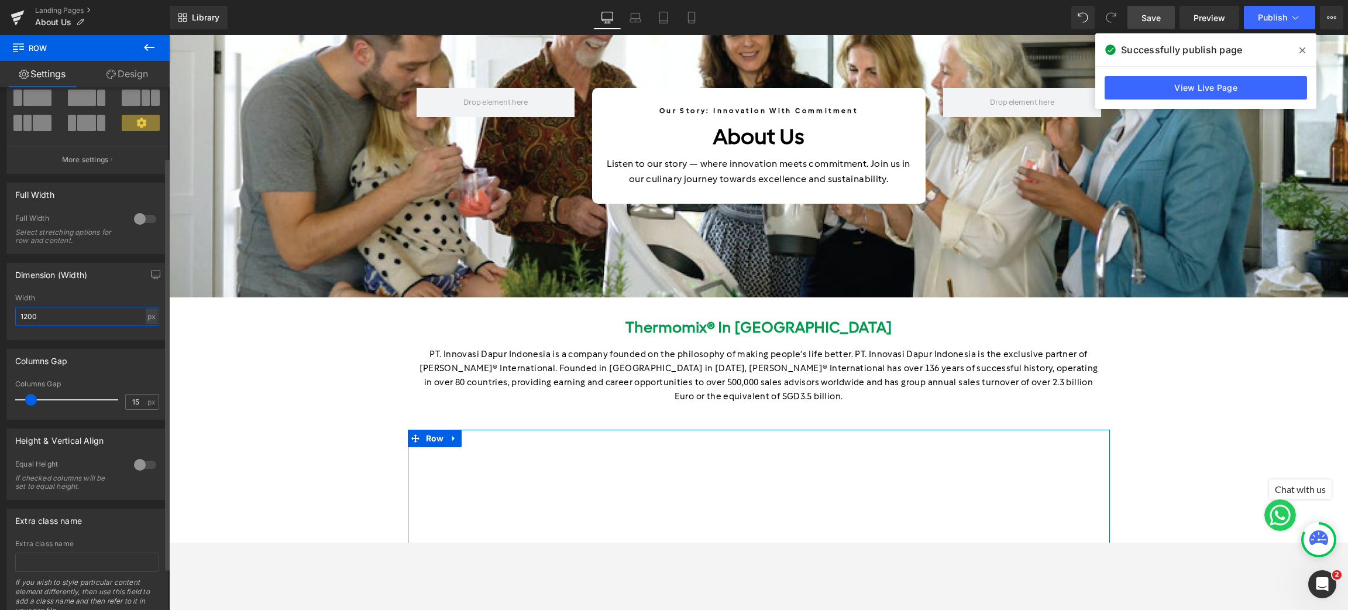
click at [88, 319] on input "1200" at bounding box center [87, 316] width 144 height 19
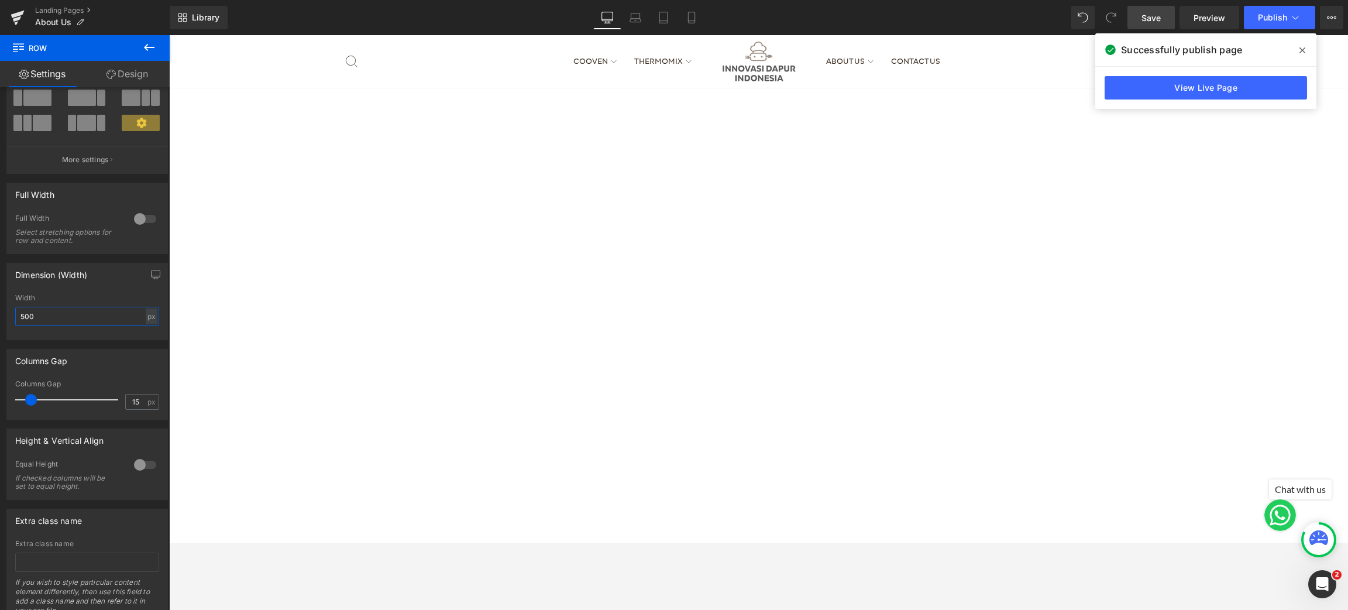
scroll to position [438, 0]
click at [43, 322] on input "500" at bounding box center [87, 316] width 144 height 19
type input "1200"
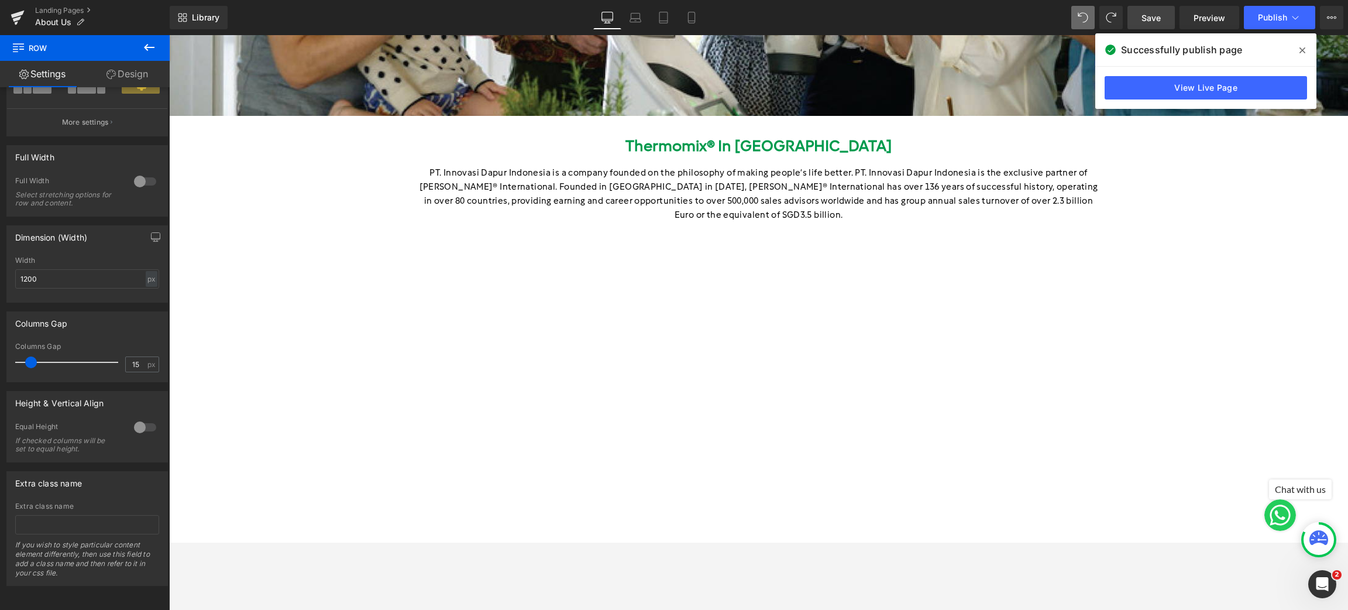
scroll to position [263, 0]
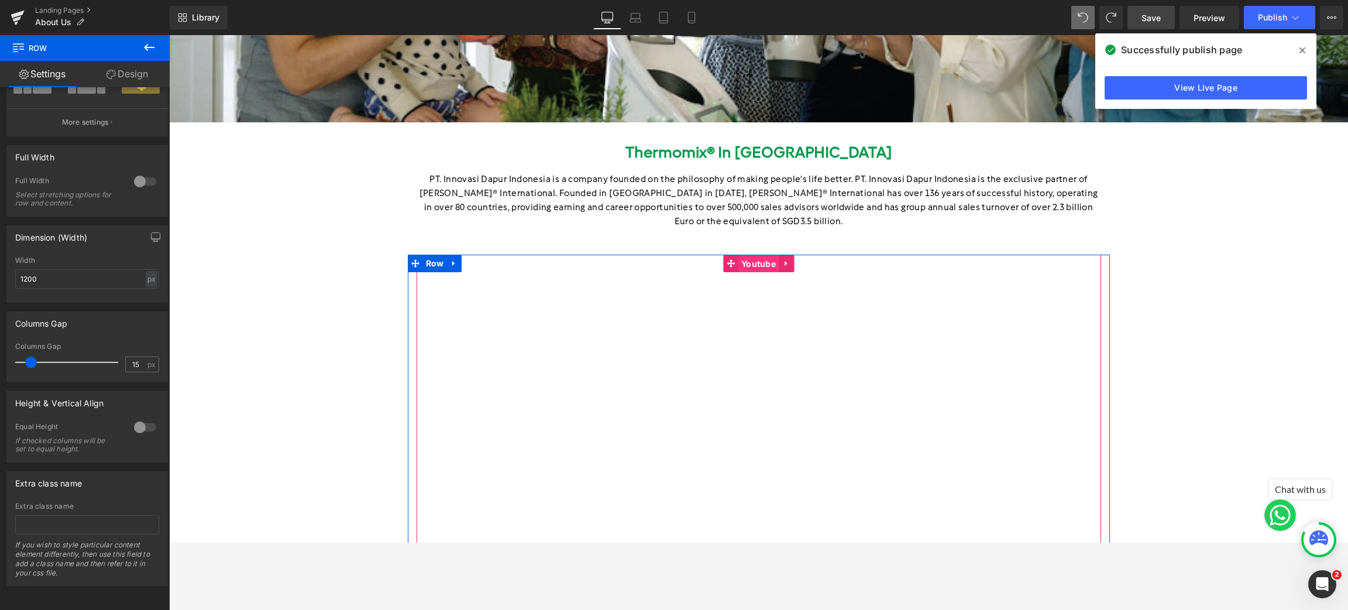
click at [751, 255] on span "Youtube" at bounding box center [758, 264] width 40 height 18
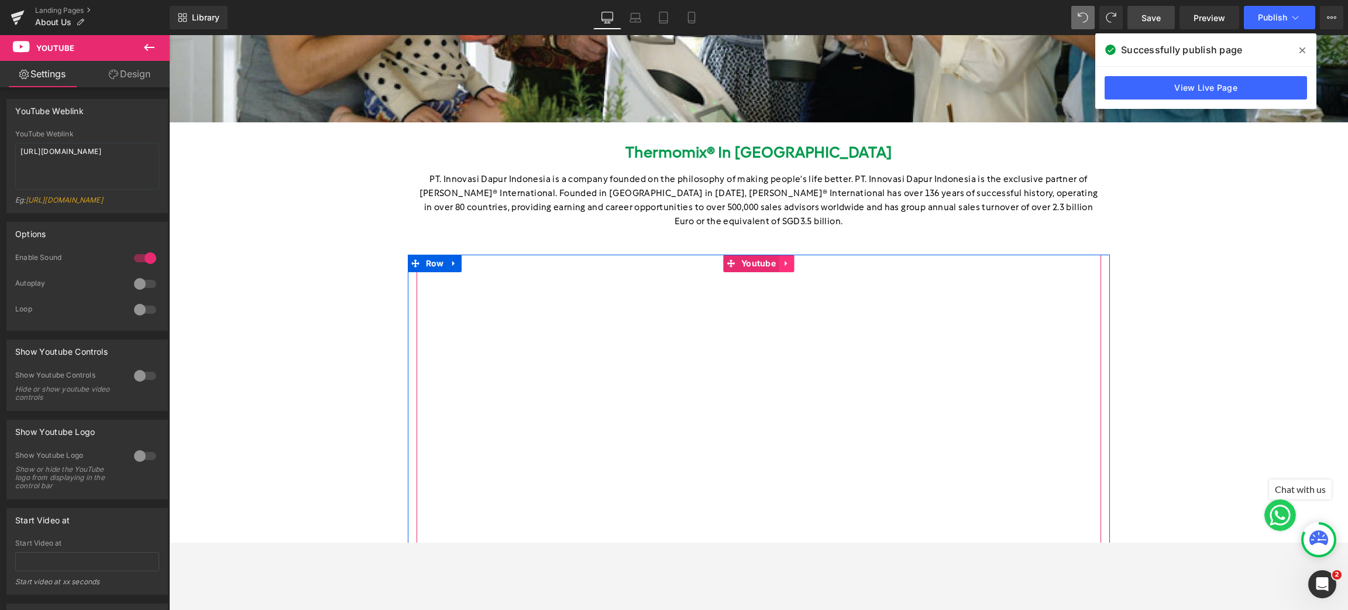
click at [785, 261] on icon at bounding box center [786, 263] width 2 height 5
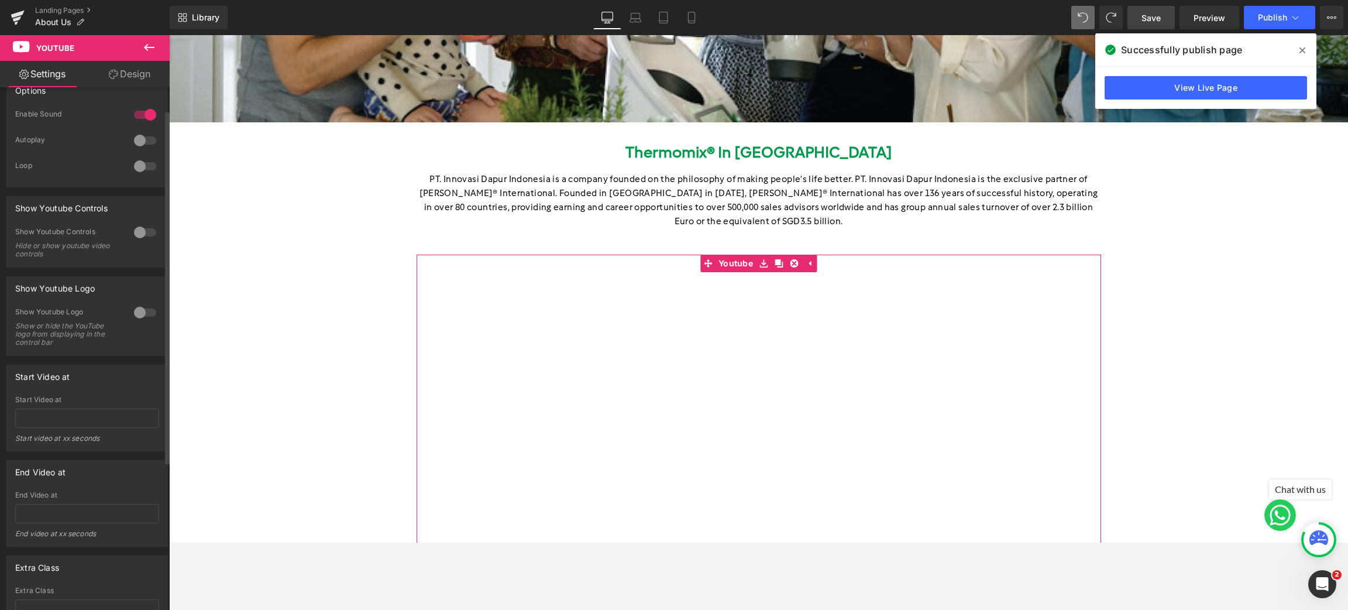
scroll to position [0, 0]
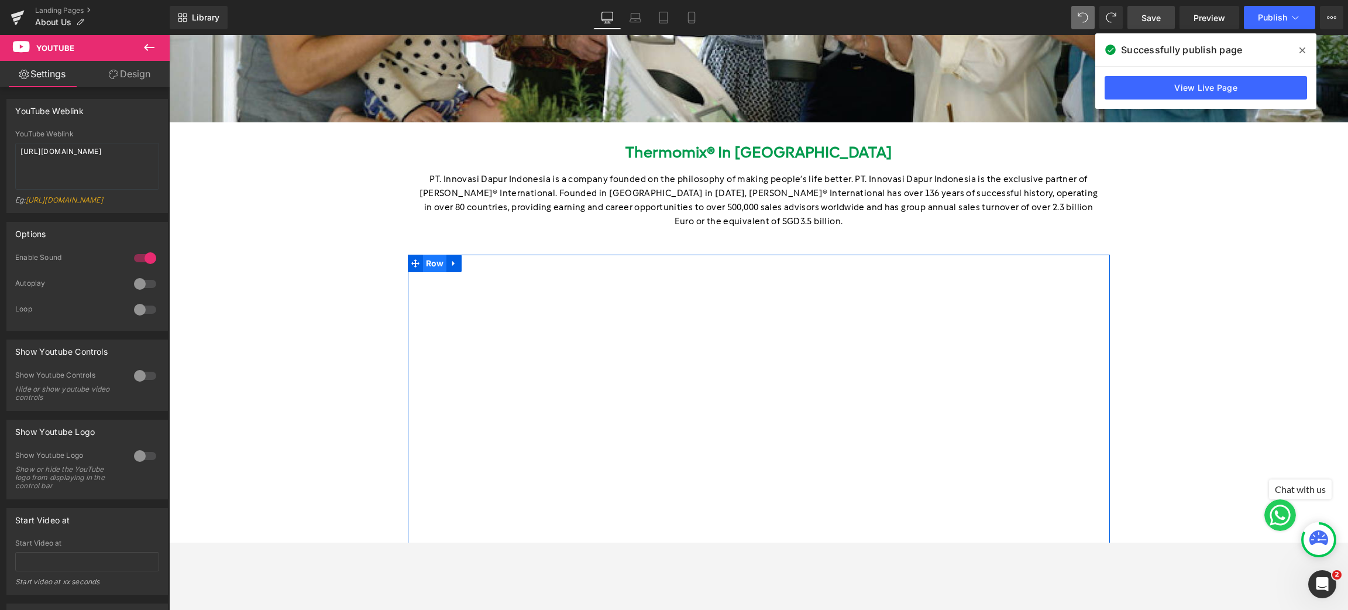
click at [433, 255] on span "Row" at bounding box center [435, 264] width 24 height 18
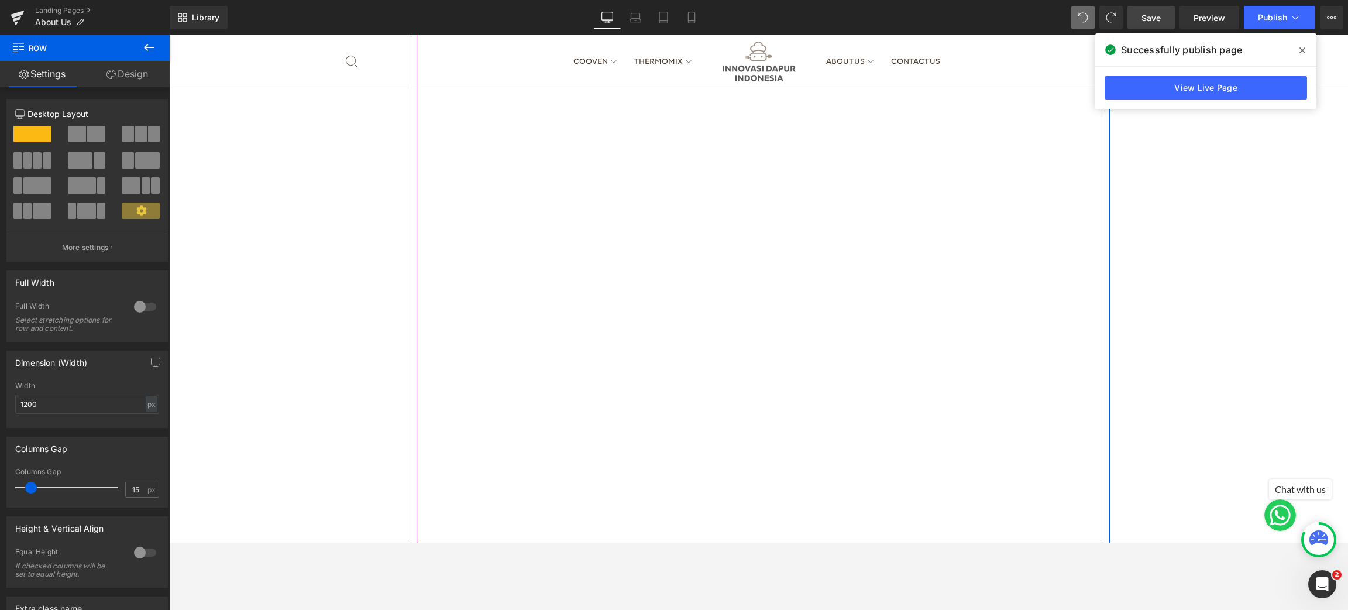
scroll to position [877, 0]
click at [65, 406] on input "1200" at bounding box center [87, 403] width 144 height 19
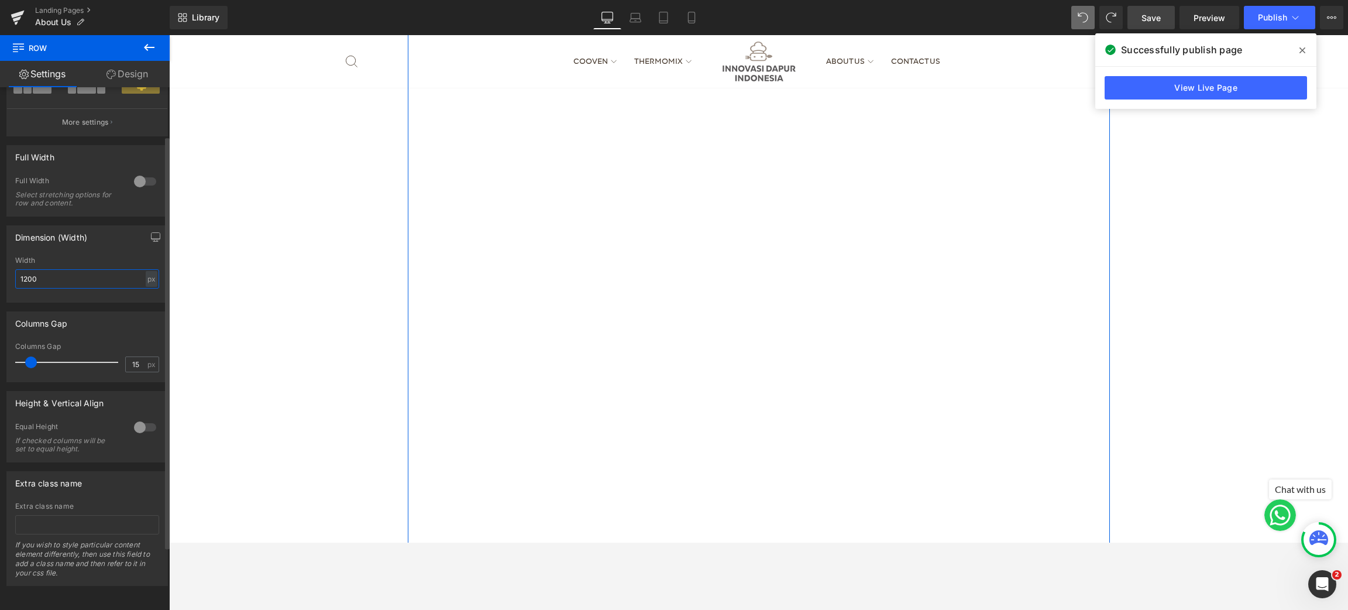
scroll to position [141, 0]
click at [138, 418] on div at bounding box center [145, 427] width 28 height 19
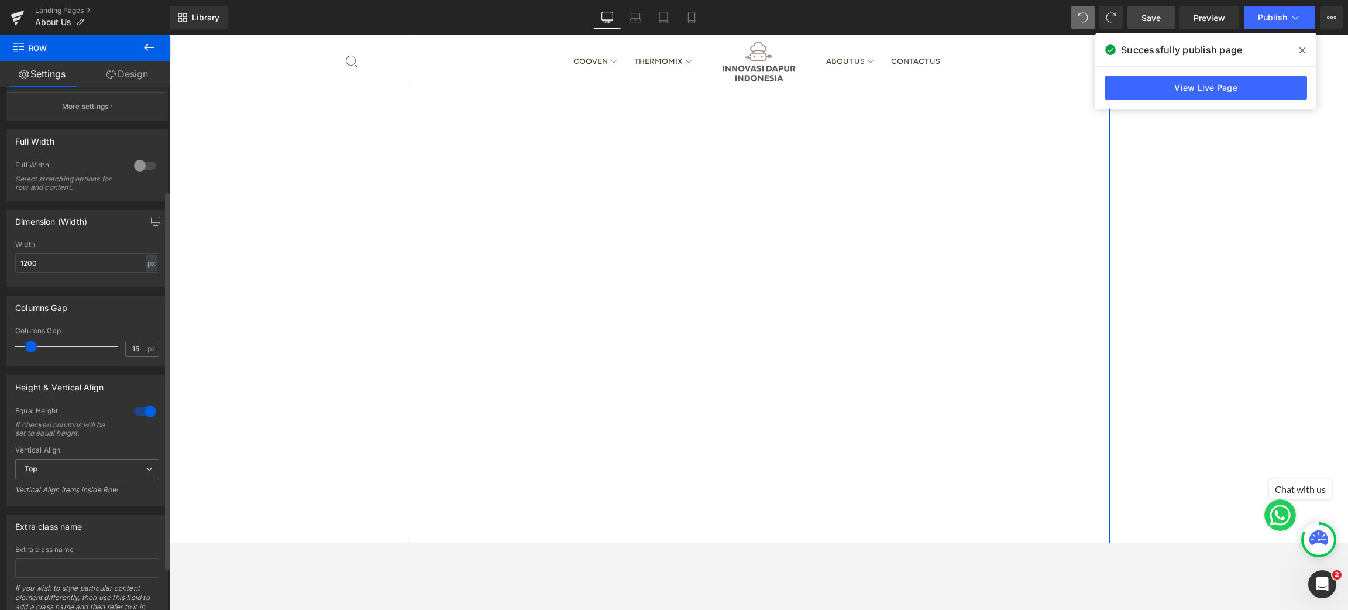
click at [145, 414] on div at bounding box center [145, 411] width 28 height 19
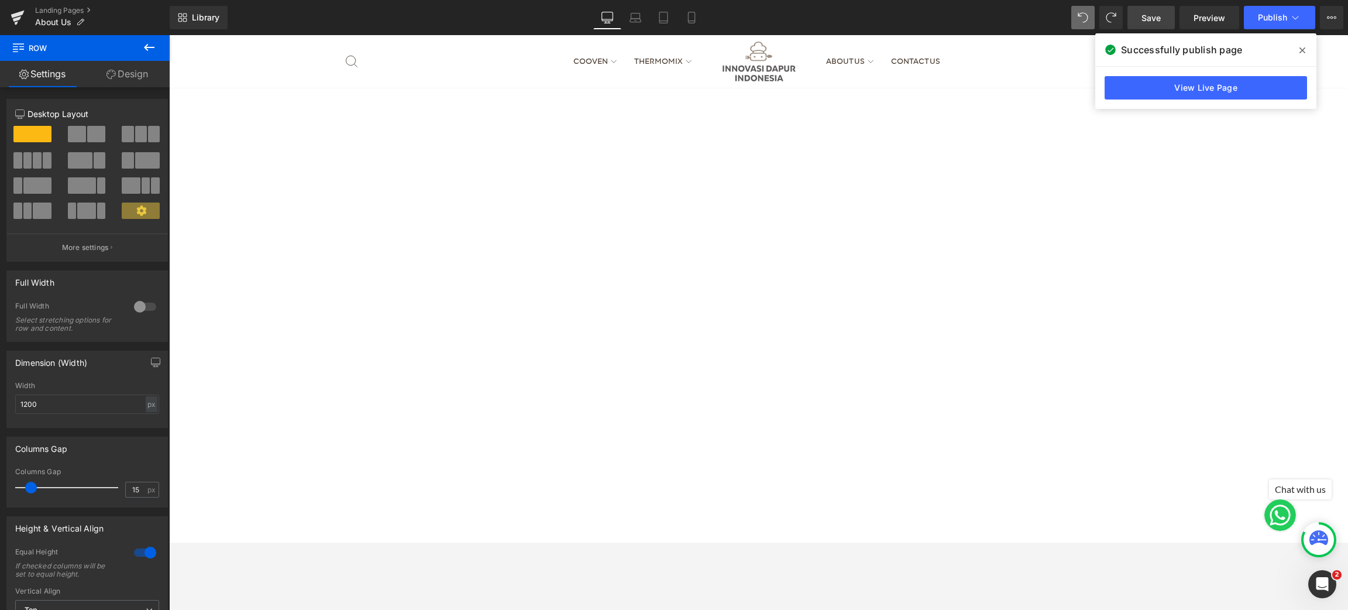
scroll to position [112, 0]
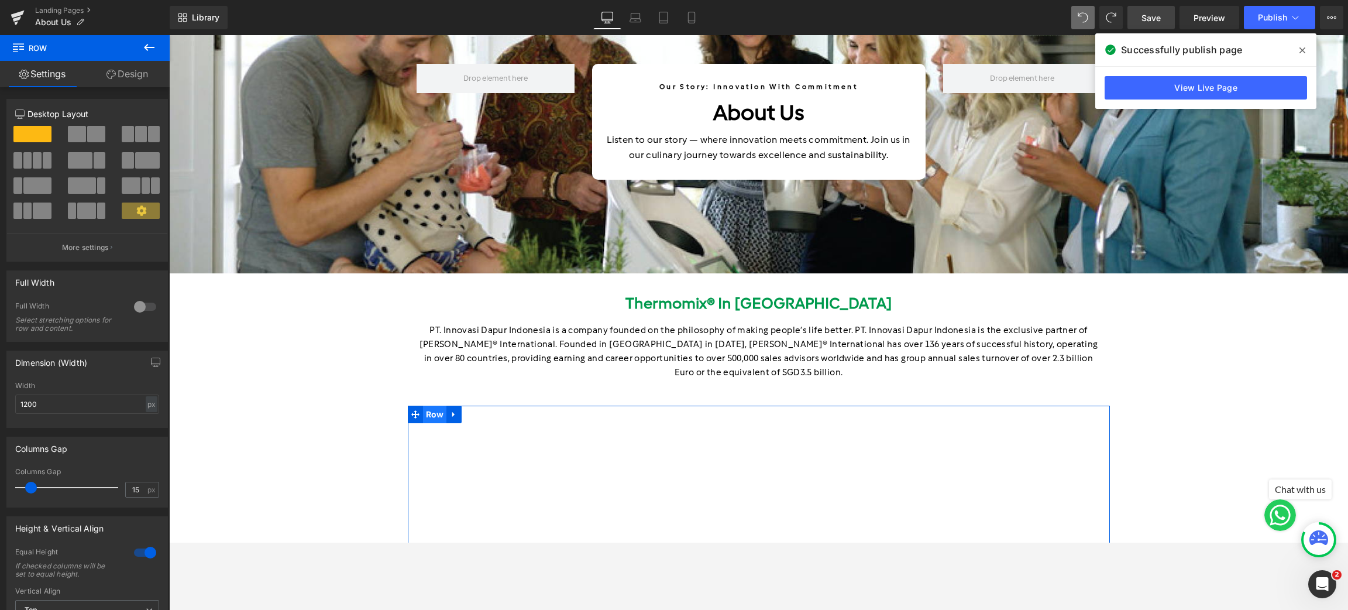
click at [427, 405] on span "Row" at bounding box center [435, 414] width 24 height 18
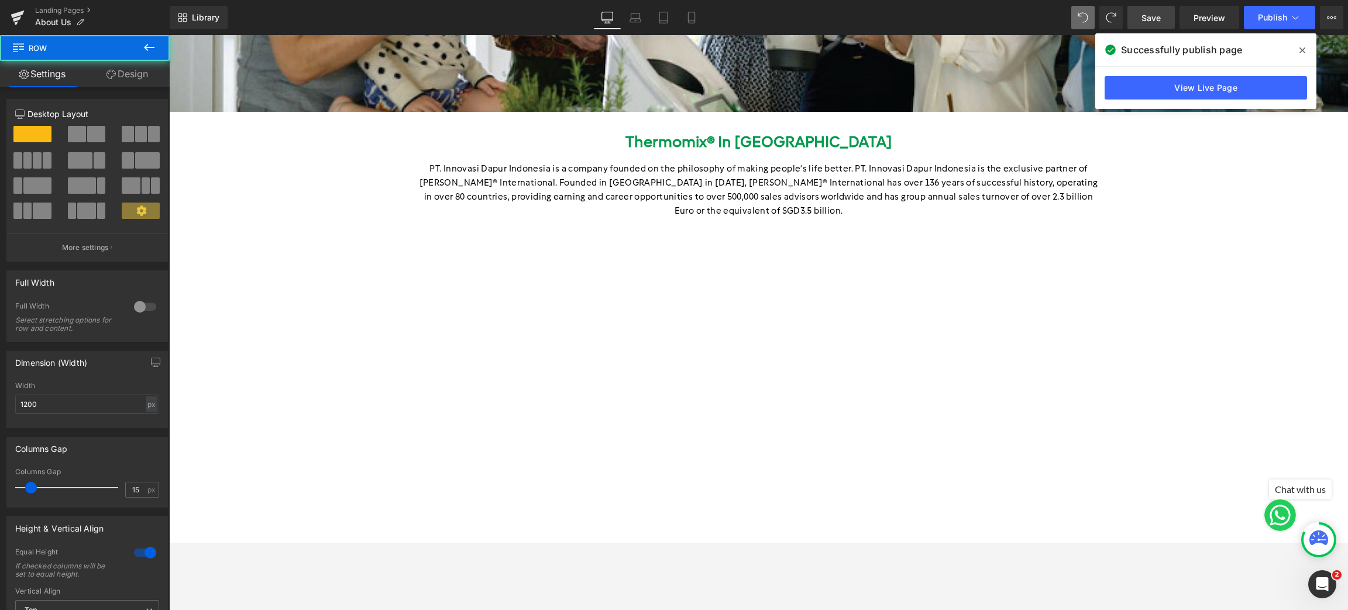
scroll to position [287, 0]
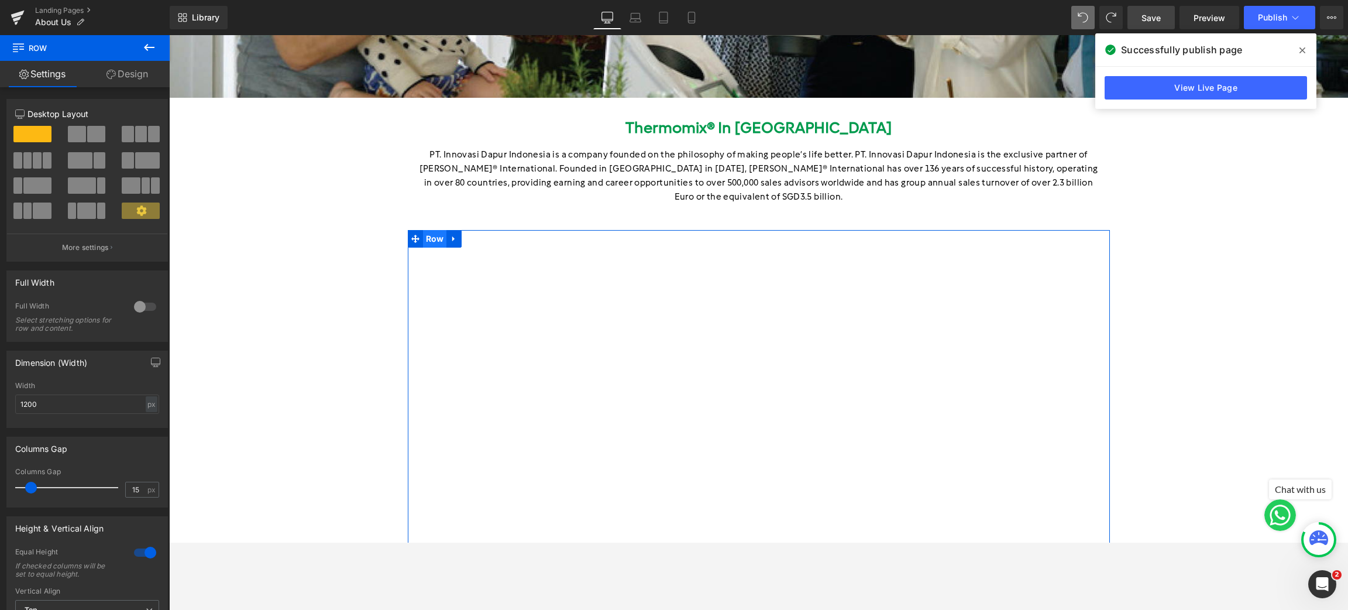
click at [426, 230] on span "Row" at bounding box center [435, 239] width 24 height 18
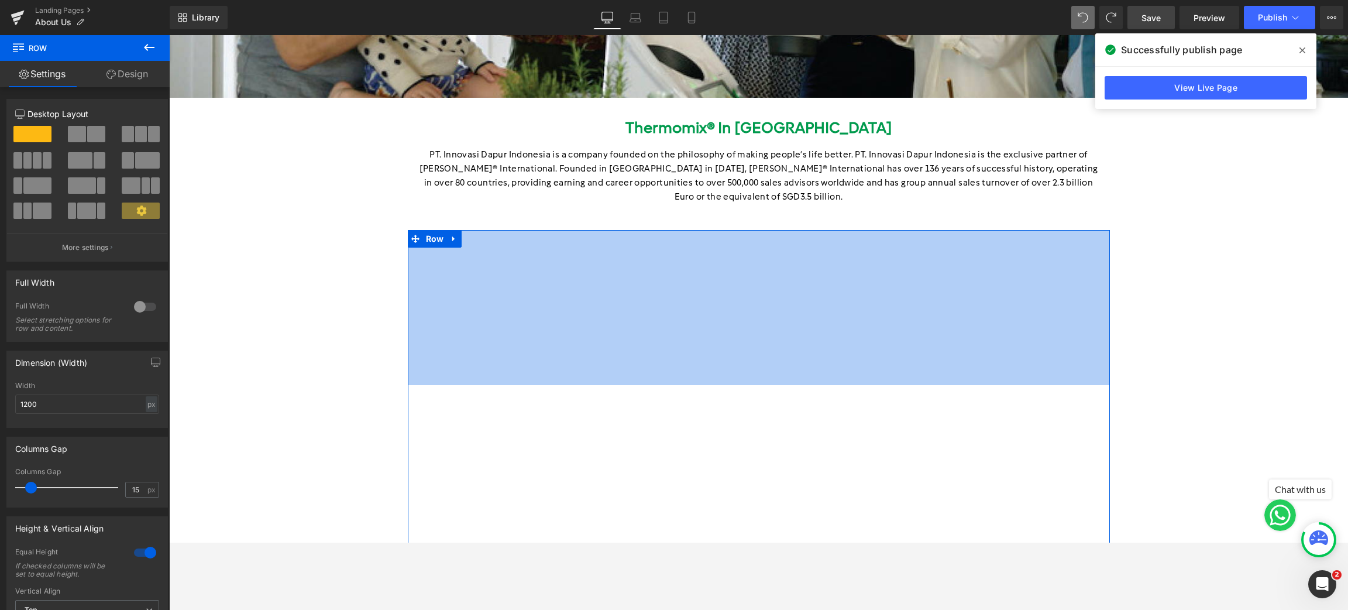
drag, startPoint x: 563, startPoint y: 216, endPoint x: 562, endPoint y: 371, distance: 155.1
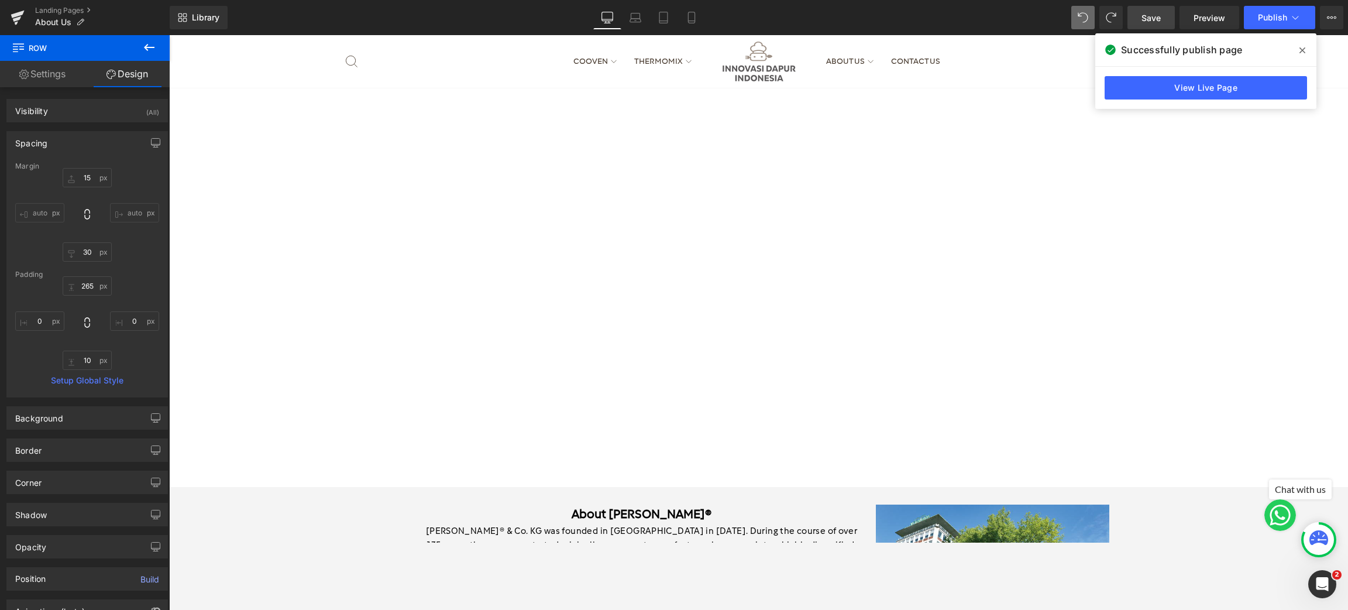
scroll to position [1429, 0]
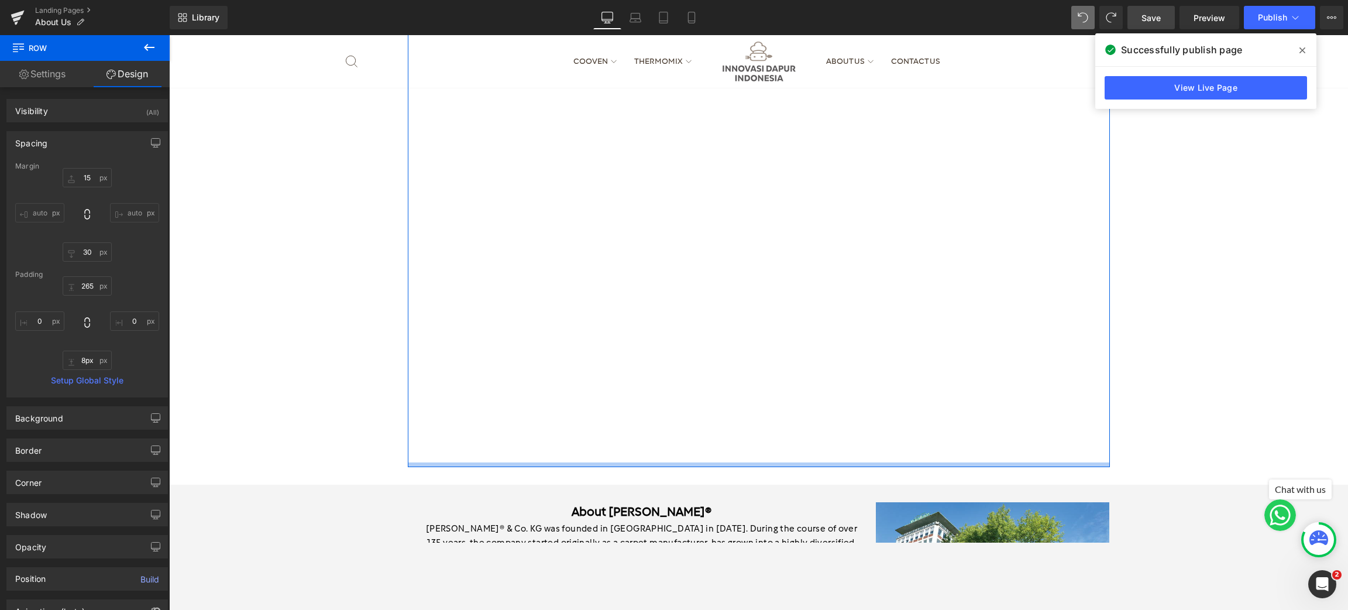
type input "0px"
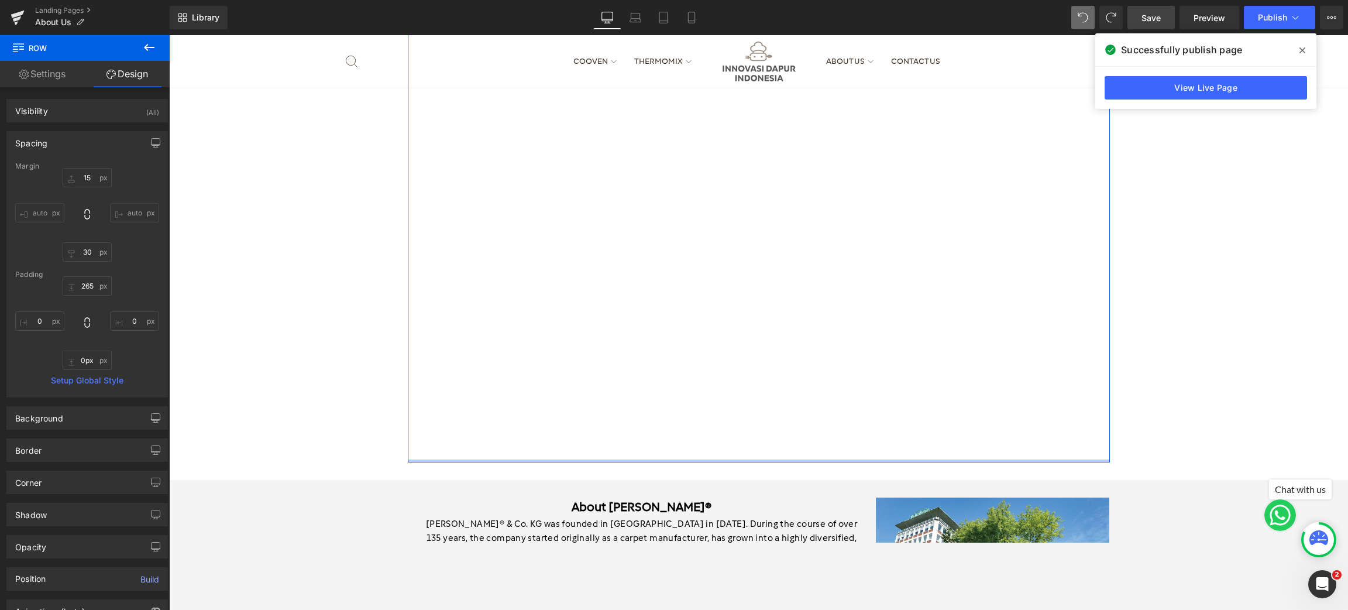
drag, startPoint x: 751, startPoint y: 449, endPoint x: 759, endPoint y: 237, distance: 212.6
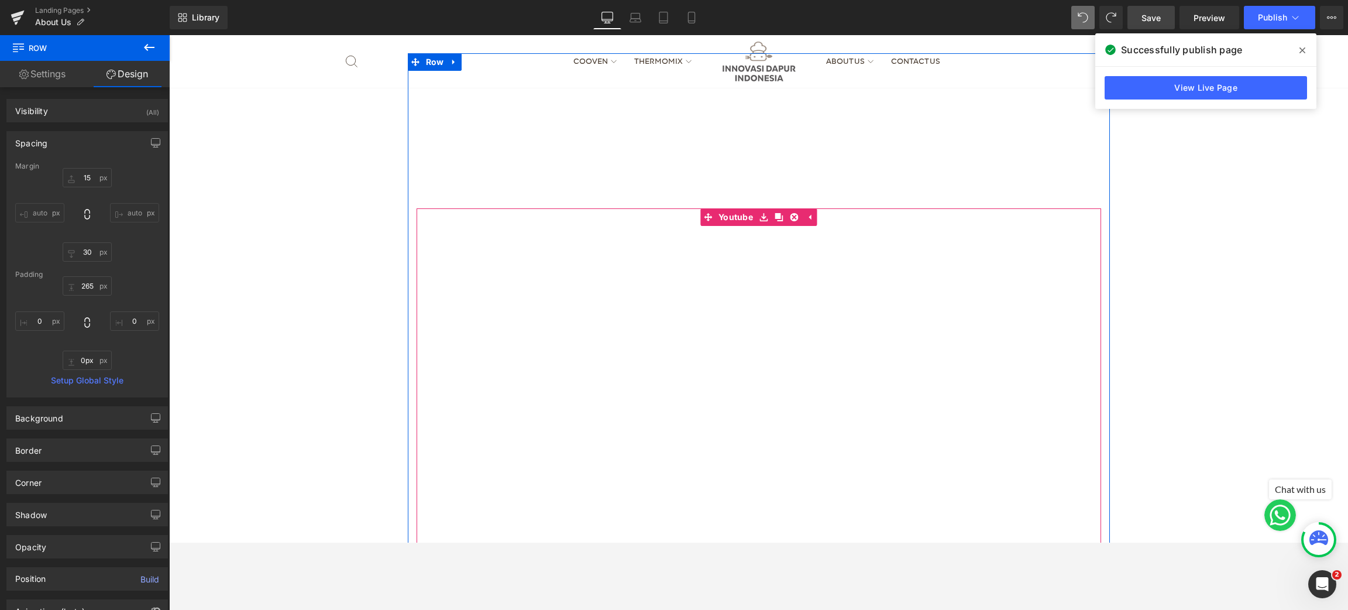
scroll to position [375, 0]
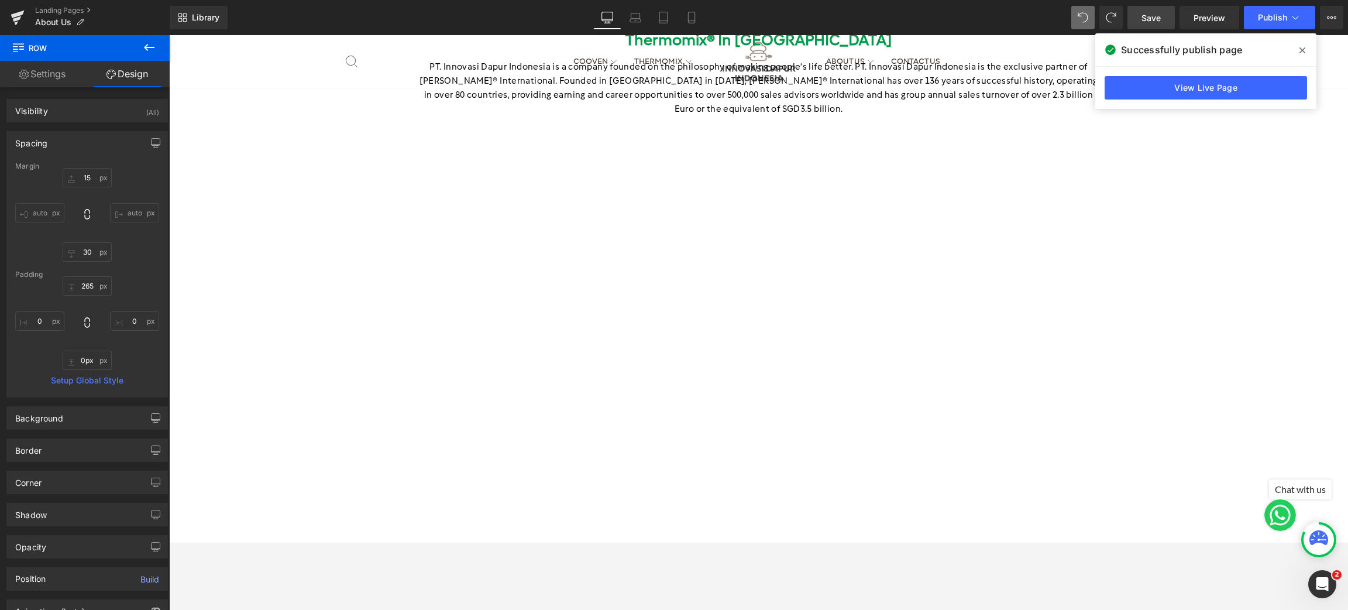
type input "15"
type input "30"
type input "265"
type input "0"
type input "10"
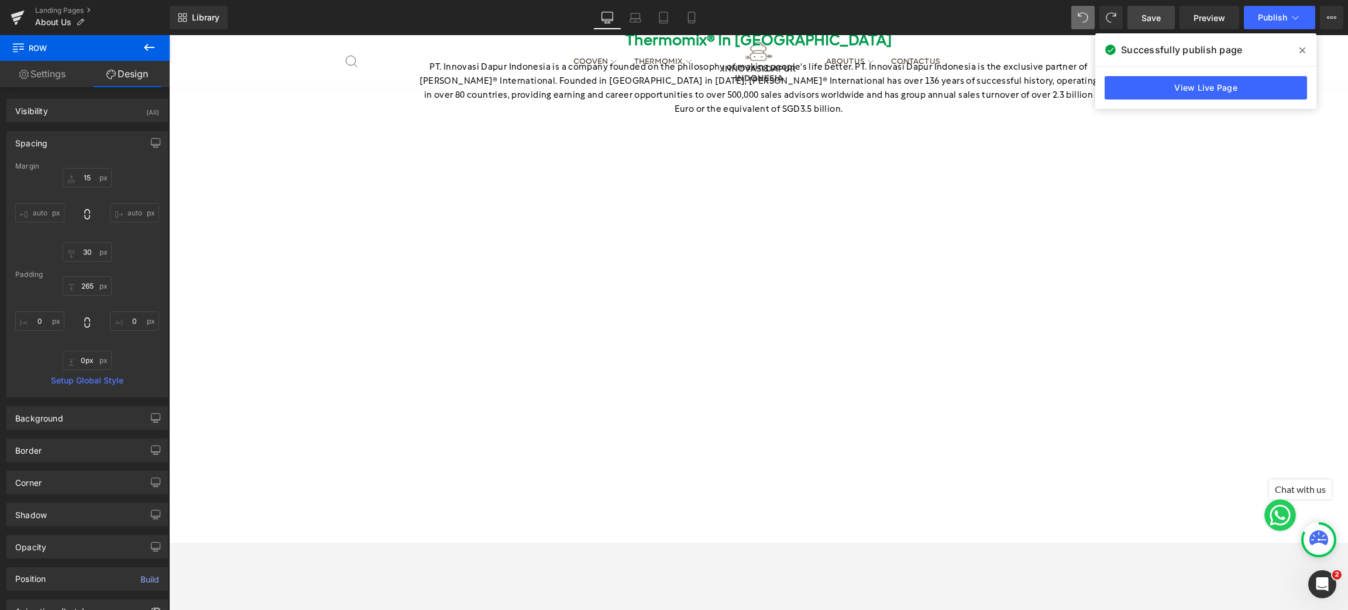
type input "0"
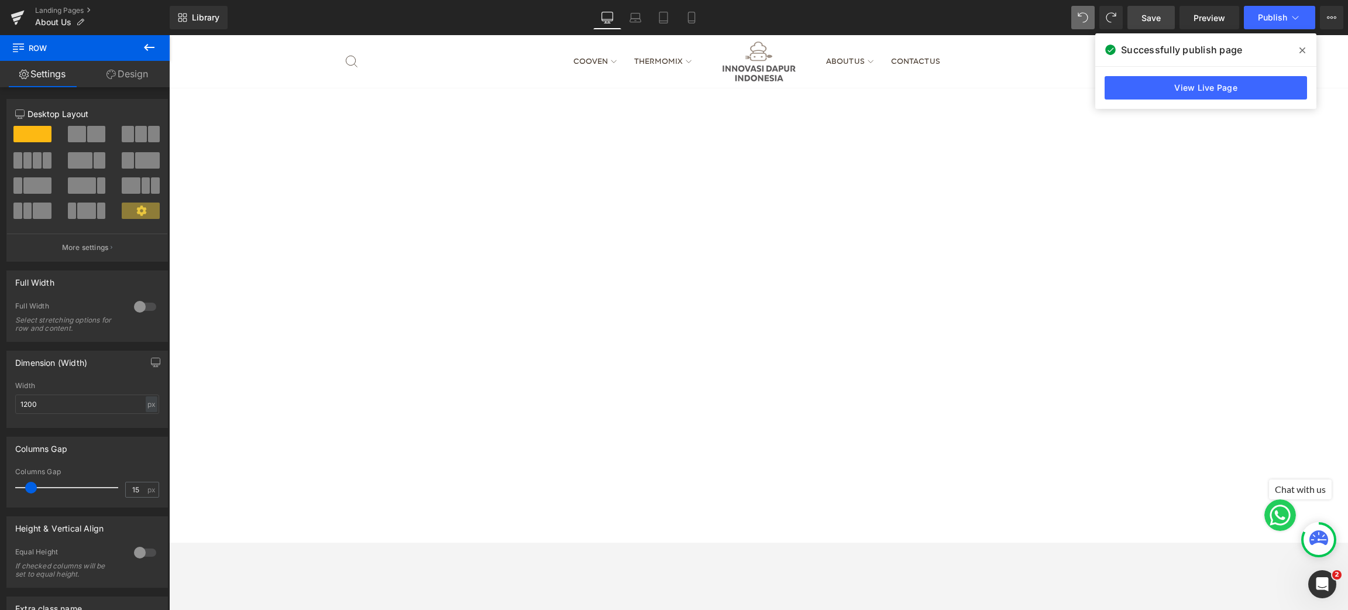
scroll to position [291, 0]
